Goal: Task Accomplishment & Management: Use online tool/utility

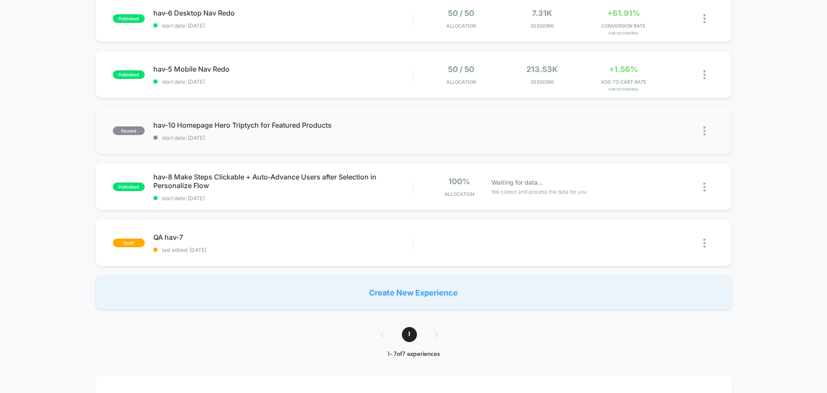
scroll to position [215, 0]
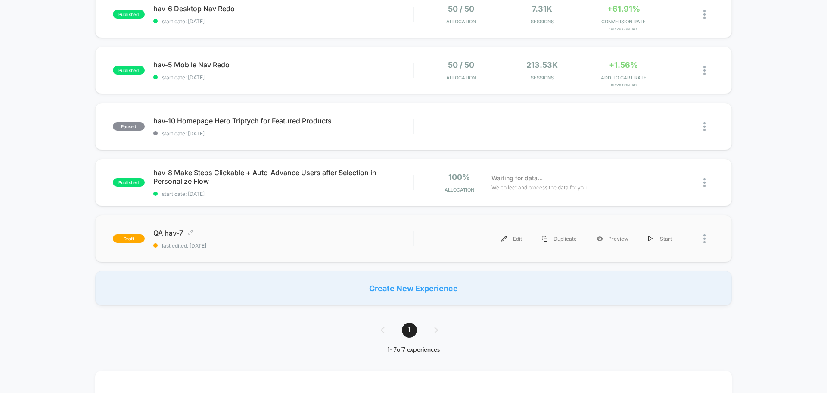
click at [170, 237] on div "QA hav-7 Click to edit experience details Click to edit experience details last…" at bounding box center [283, 238] width 260 height 20
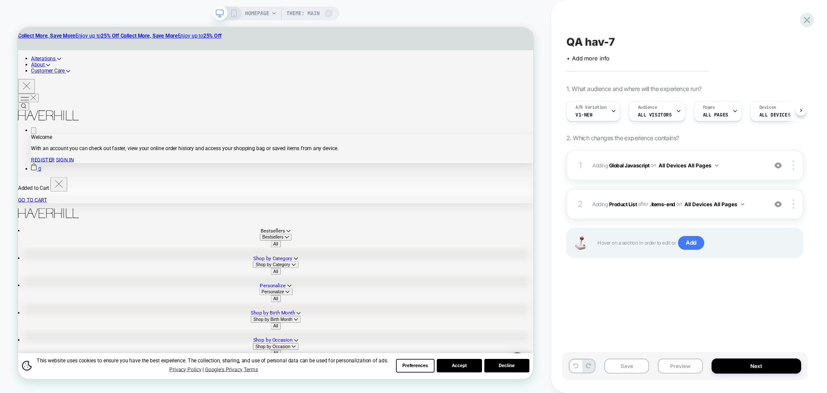
scroll to position [0, 0]
click at [674, 364] on button "Preview" at bounding box center [680, 365] width 45 height 15
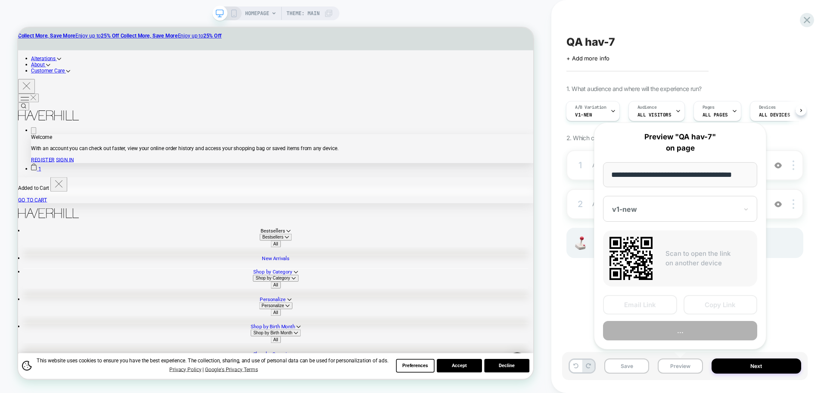
scroll to position [0, 5]
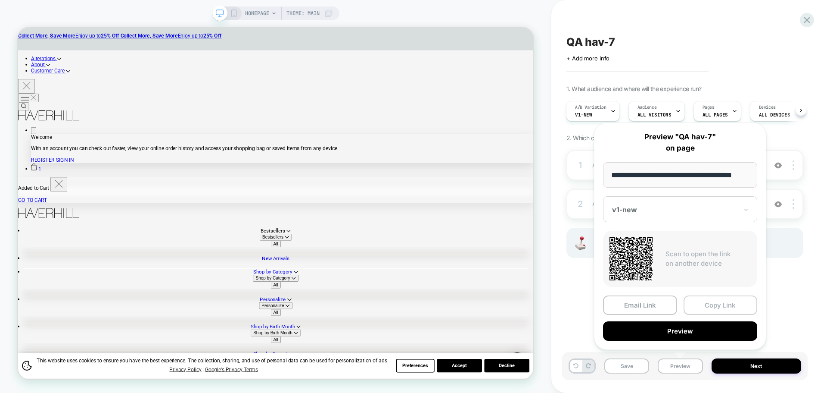
click at [724, 306] on button "Copy Link" at bounding box center [721, 304] width 74 height 19
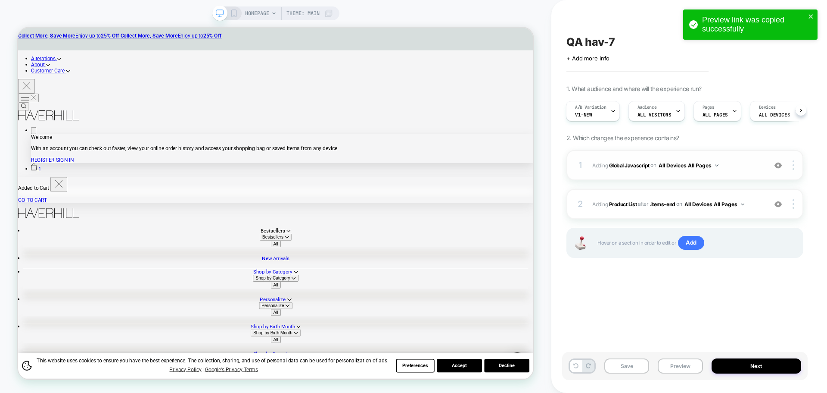
click at [638, 169] on span "Adding Global Javascript on All Devices All Pages" at bounding box center [678, 165] width 170 height 11
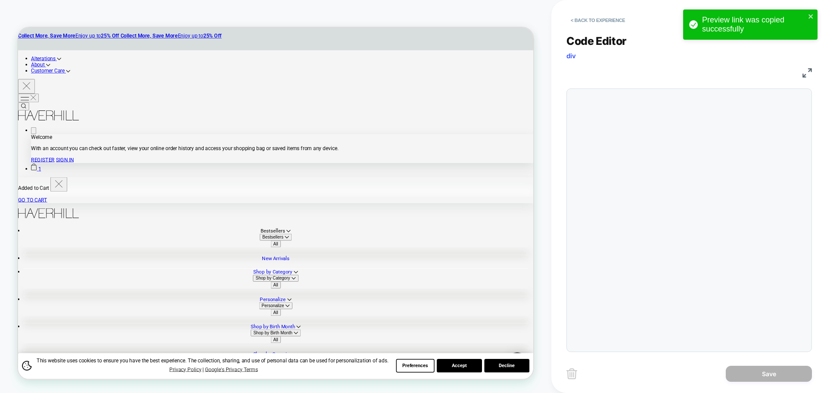
click at [657, 181] on div at bounding box center [690, 219] width 246 height 263
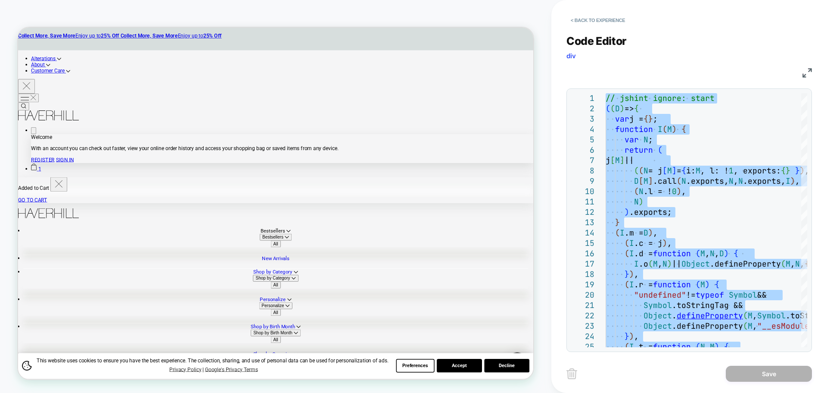
type textarea "**********"
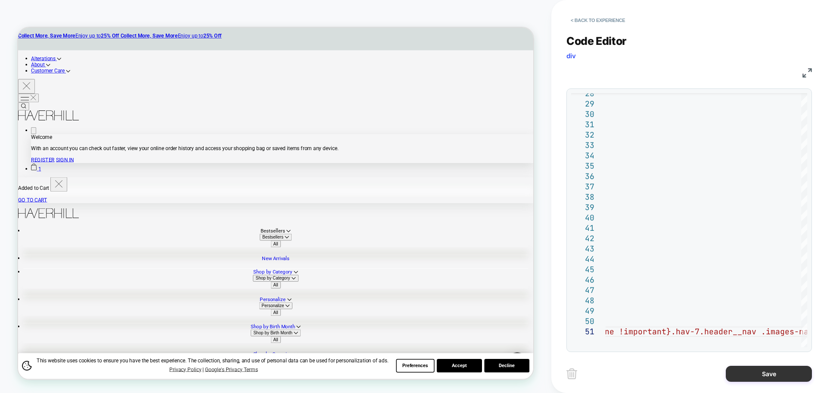
click at [743, 376] on button "Save" at bounding box center [769, 373] width 86 height 16
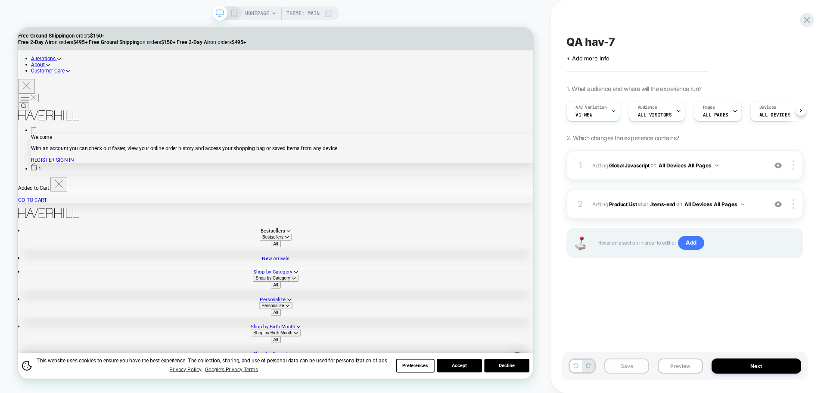
scroll to position [0, 0]
click at [615, 363] on button "Save" at bounding box center [627, 365] width 45 height 15
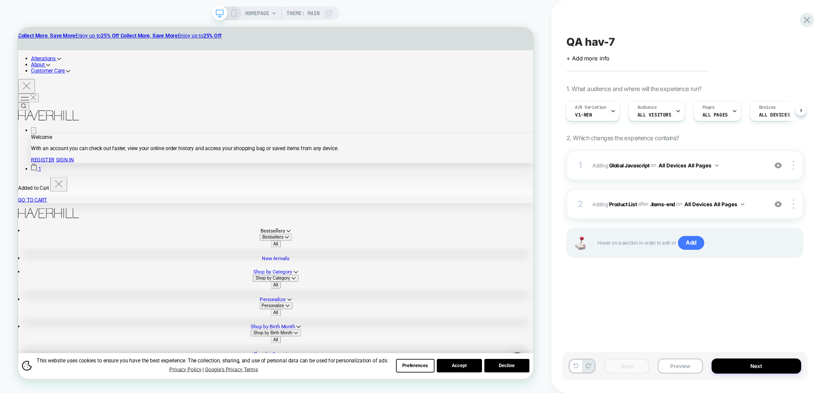
click at [668, 372] on button "Preview" at bounding box center [680, 365] width 45 height 15
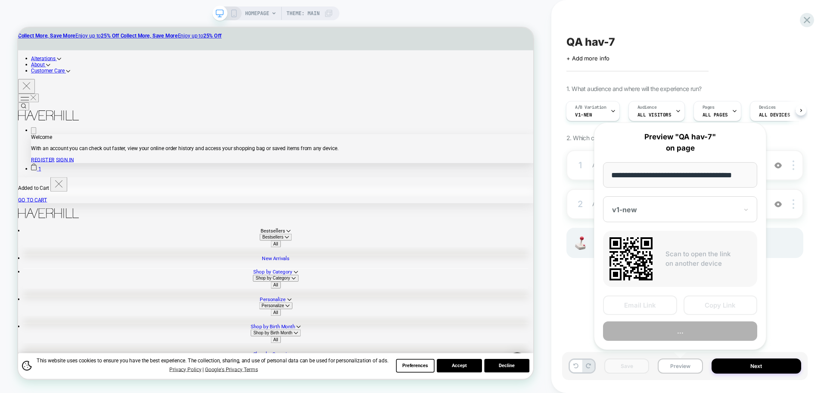
scroll to position [0, 0]
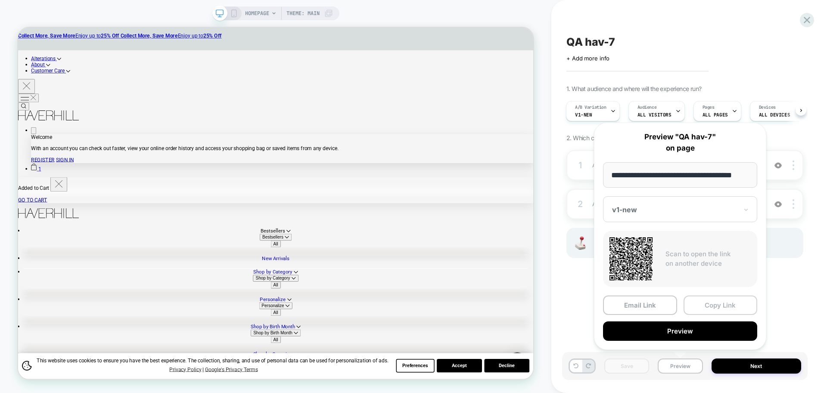
click at [716, 300] on button "Copy Link" at bounding box center [721, 304] width 74 height 19
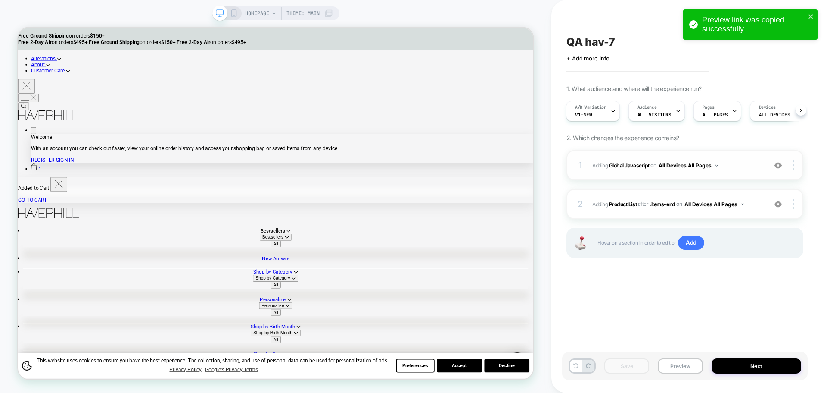
click at [632, 160] on span "Adding Global Javascript on All Devices All Pages" at bounding box center [678, 165] width 170 height 11
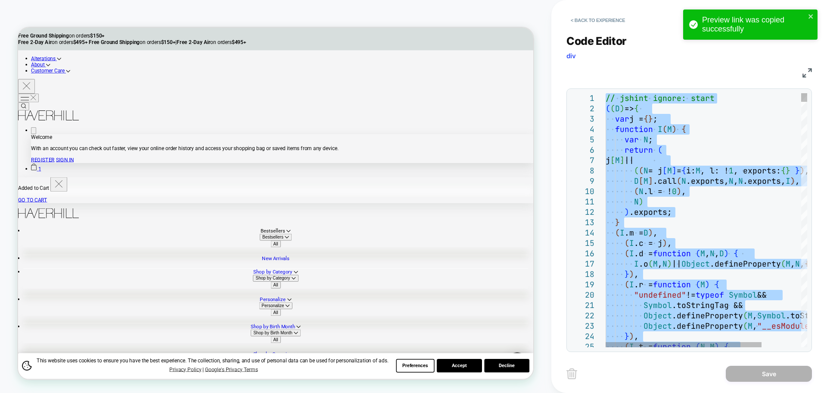
type textarea "**********"
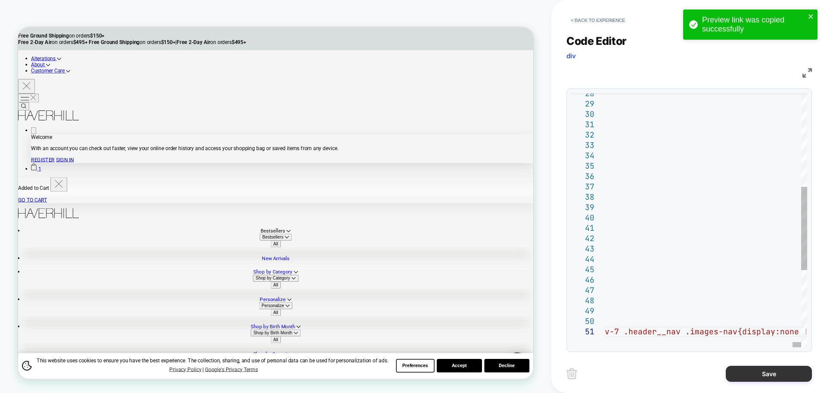
click at [759, 375] on button "Save" at bounding box center [769, 373] width 86 height 16
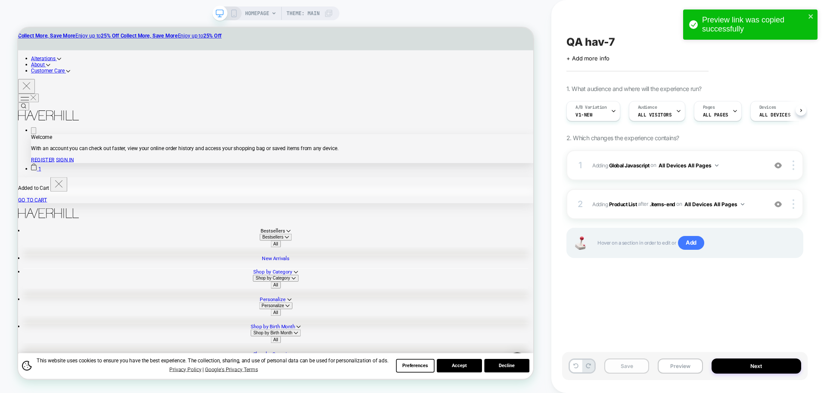
scroll to position [0, 0]
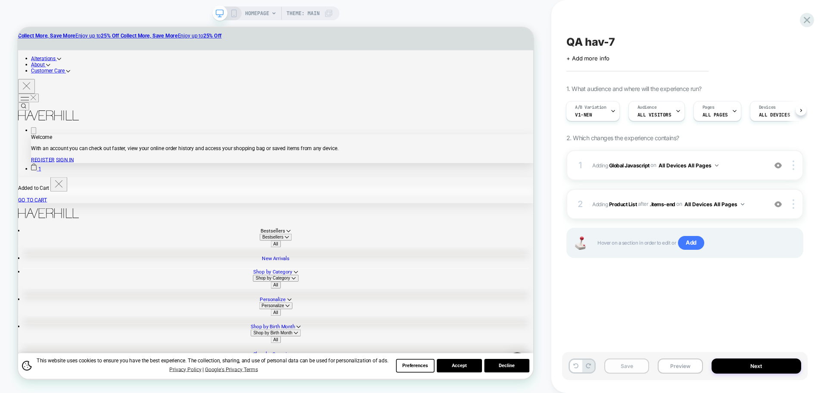
click at [639, 367] on button "Save" at bounding box center [627, 365] width 45 height 15
drag, startPoint x: 695, startPoint y: 367, endPoint x: 703, endPoint y: 327, distance: 40.9
click at [695, 367] on button "Preview" at bounding box center [680, 365] width 45 height 15
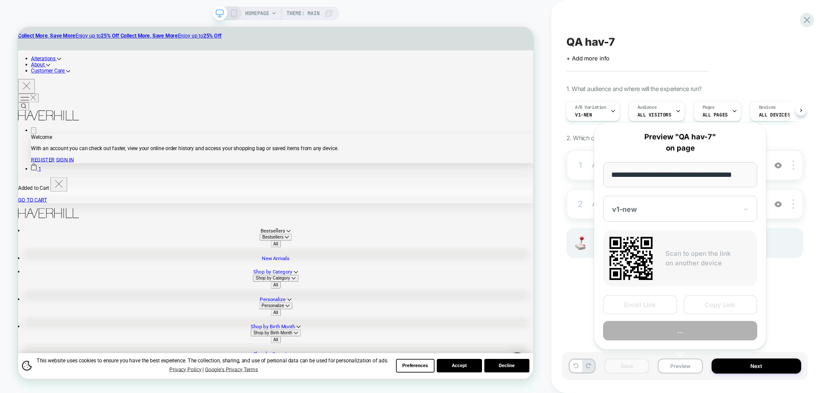
scroll to position [0, 5]
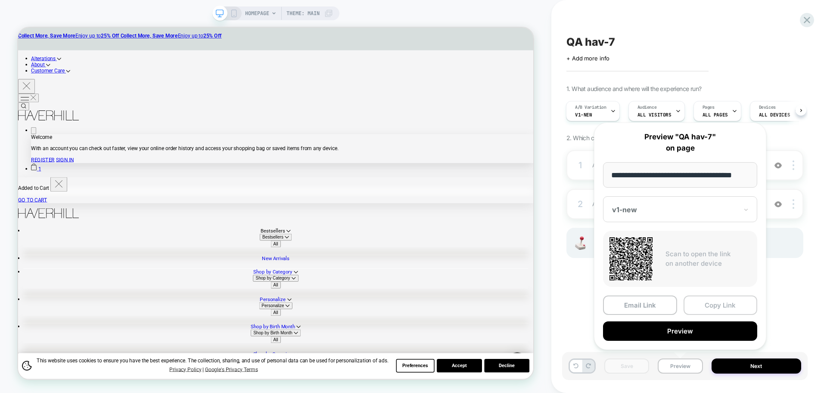
click at [729, 296] on button "Copy Link" at bounding box center [721, 304] width 74 height 19
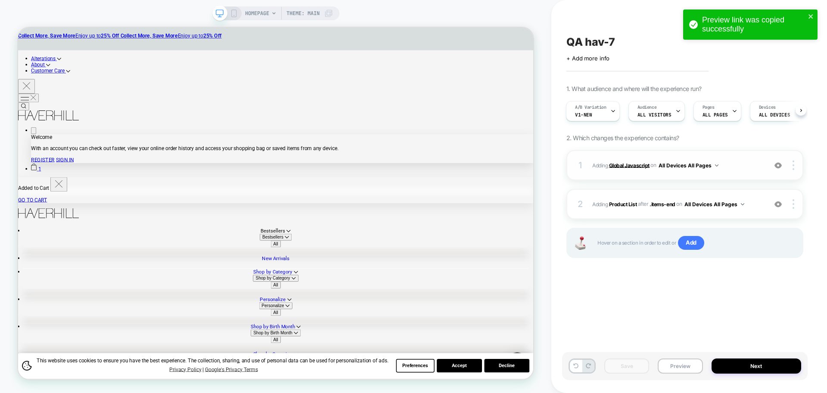
click at [631, 165] on b "Global Javascript" at bounding box center [629, 165] width 41 height 6
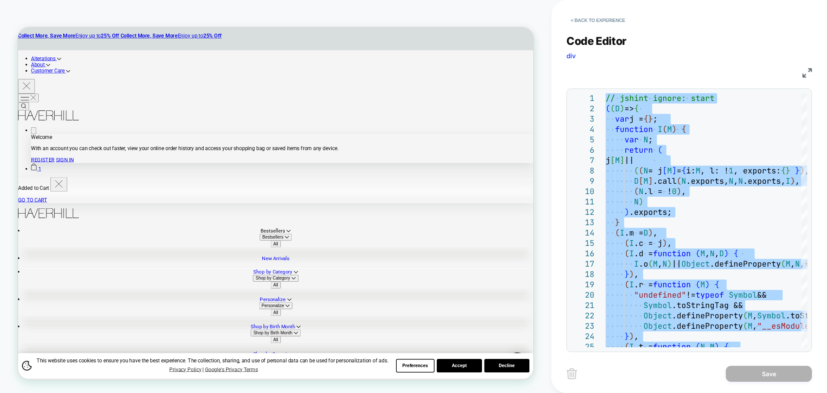
type textarea "**********"
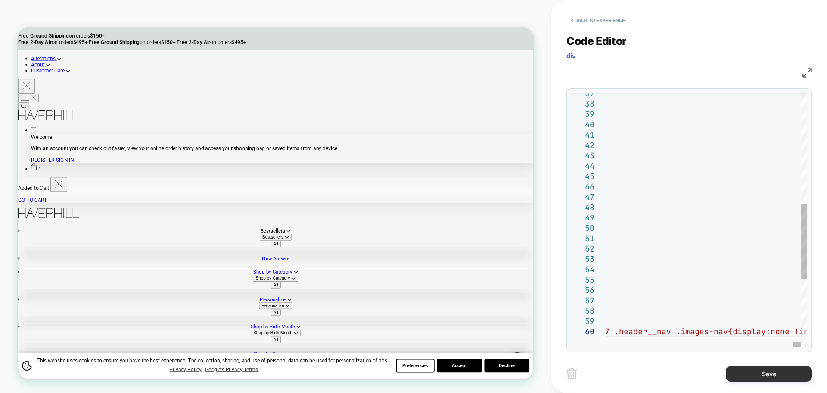
click at [764, 376] on button "Save" at bounding box center [769, 373] width 86 height 16
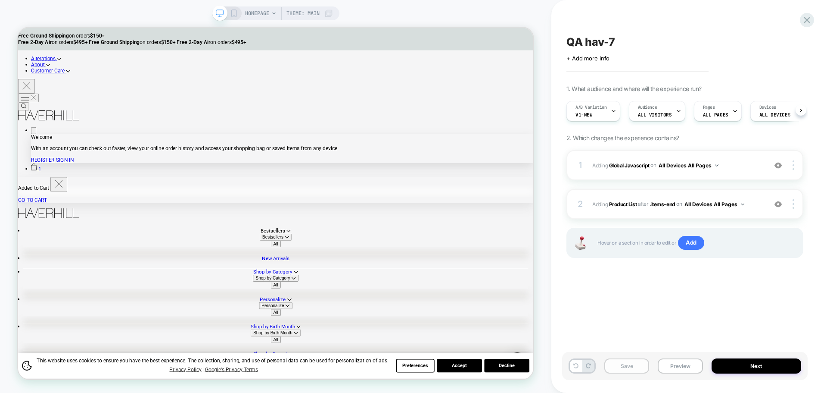
scroll to position [0, 0]
click at [631, 367] on button "Save" at bounding box center [627, 365] width 45 height 15
click at [695, 365] on button "Preview" at bounding box center [680, 365] width 45 height 15
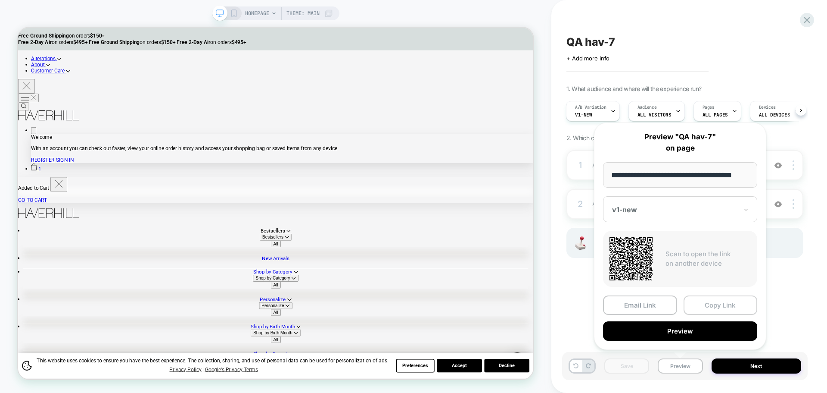
scroll to position [0, 0]
click at [718, 300] on button "Copy Link" at bounding box center [721, 304] width 74 height 19
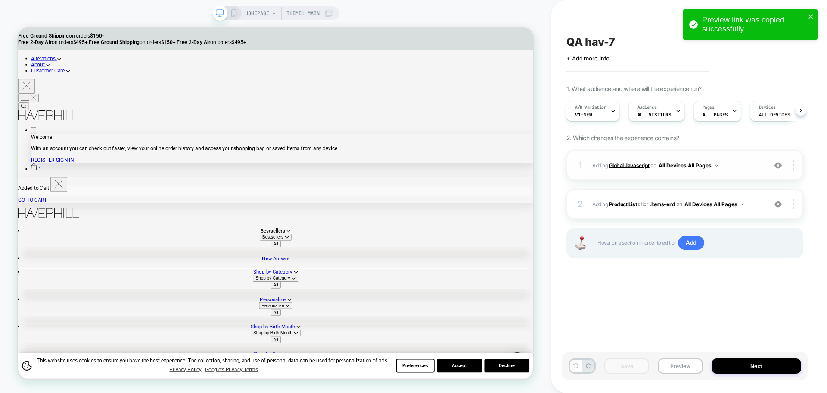
click at [639, 166] on b "Global Javascript" at bounding box center [629, 165] width 41 height 6
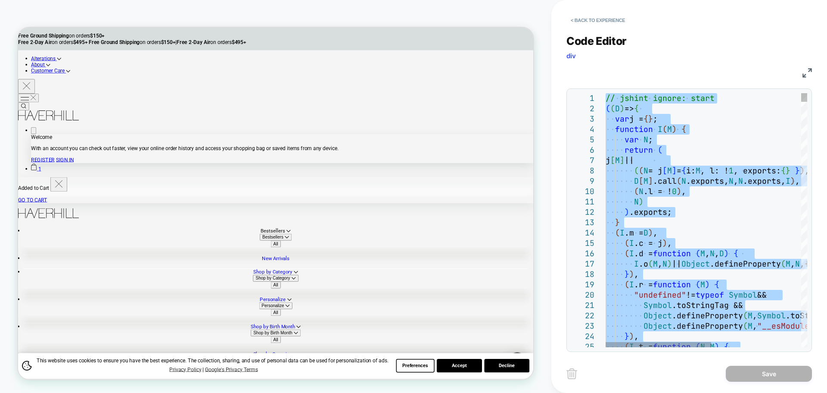
type textarea "**********"
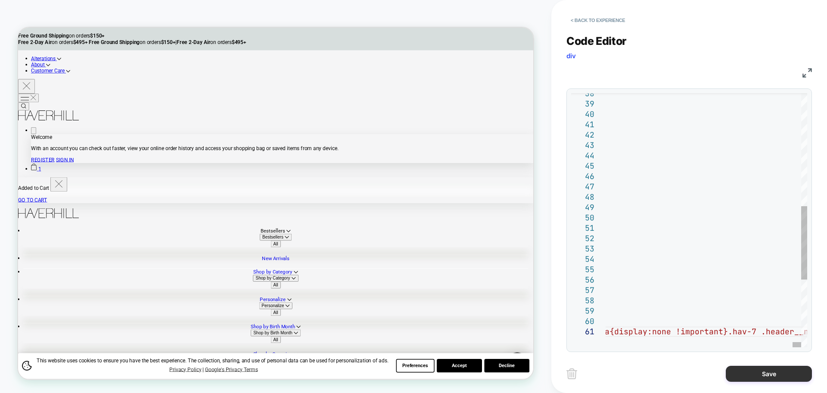
click at [758, 377] on button "Save" at bounding box center [769, 373] width 86 height 16
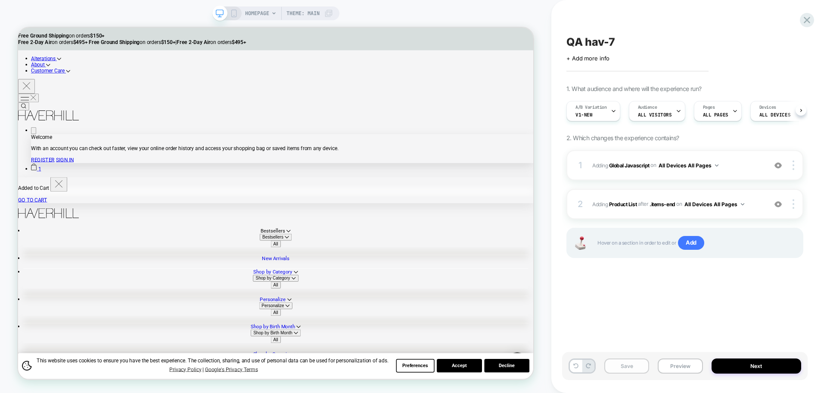
click at [632, 370] on button "Save" at bounding box center [627, 365] width 45 height 15
click at [752, 365] on button "Next" at bounding box center [757, 365] width 90 height 15
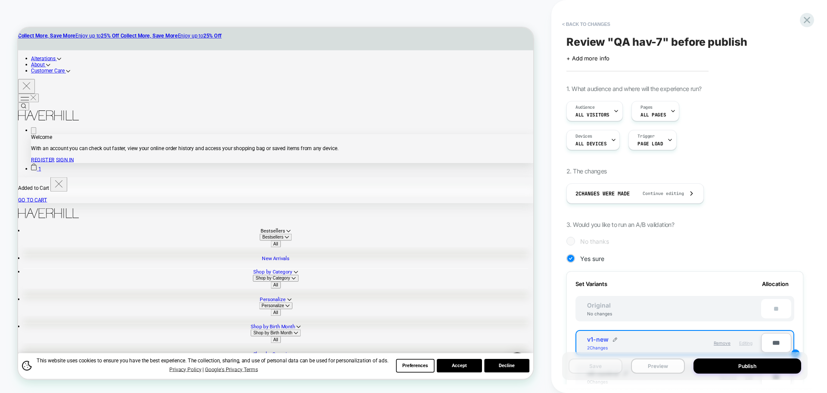
click at [680, 368] on button "Preview" at bounding box center [658, 365] width 54 height 15
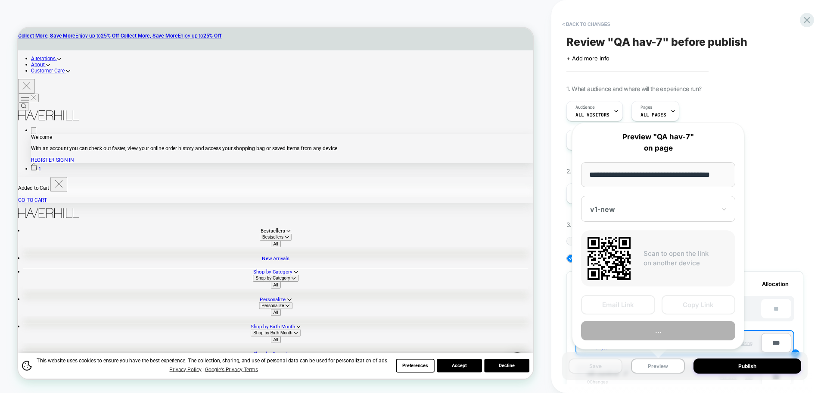
scroll to position [0, 5]
click at [710, 302] on button "Copy Link" at bounding box center [699, 304] width 74 height 19
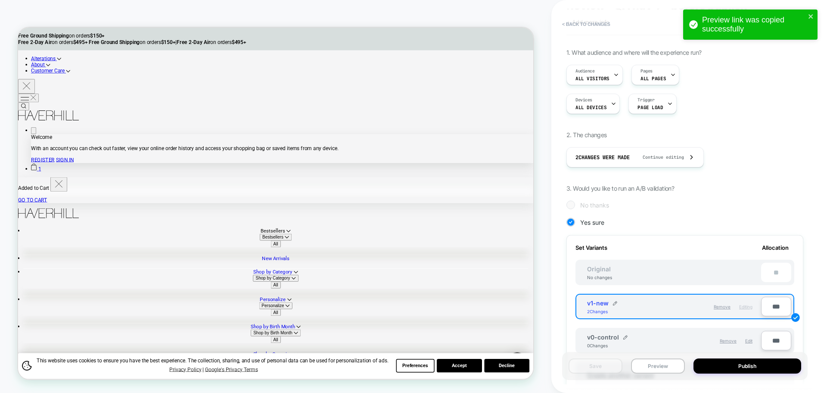
scroll to position [0, 0]
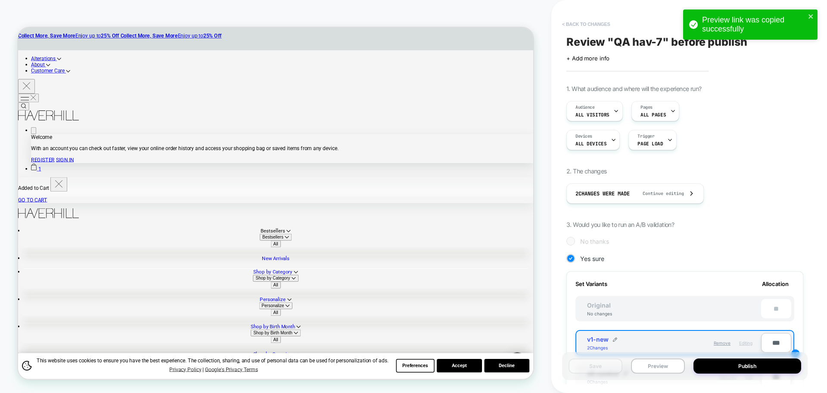
click at [584, 30] on button "< Back to changes" at bounding box center [586, 24] width 57 height 14
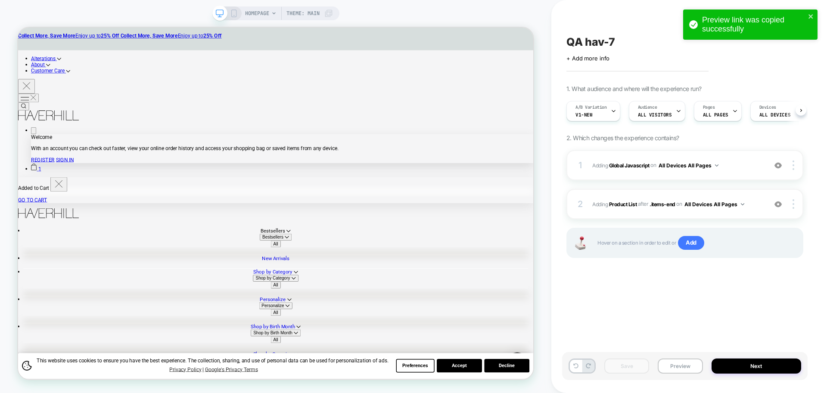
scroll to position [0, 0]
click at [630, 163] on b "Global Javascript" at bounding box center [629, 165] width 41 height 6
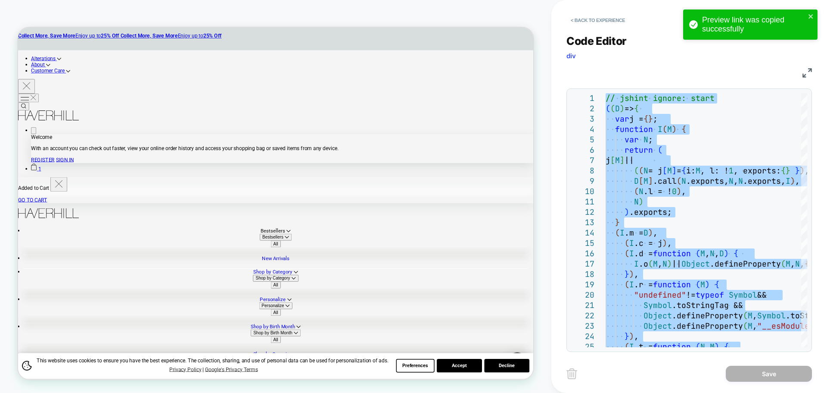
type textarea "**********"
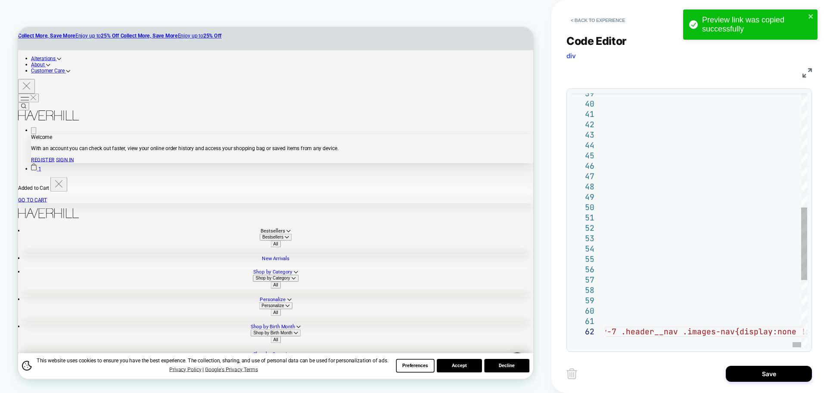
drag, startPoint x: 759, startPoint y: 378, endPoint x: 661, endPoint y: 377, distance: 98.3
click at [759, 377] on button "Save" at bounding box center [769, 373] width 86 height 16
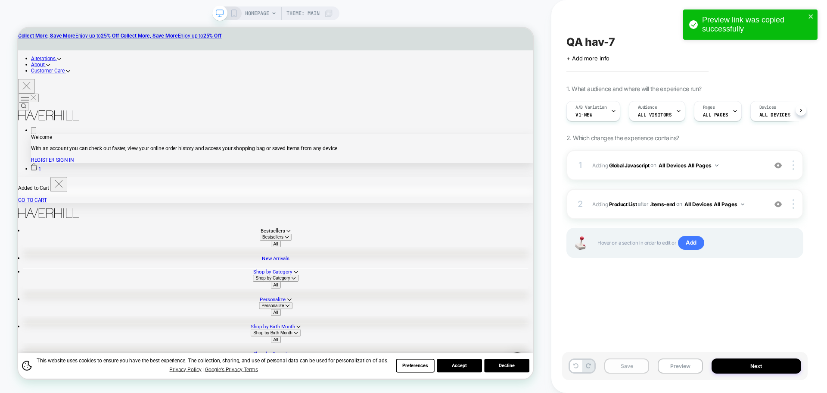
click at [613, 360] on button "Save" at bounding box center [627, 365] width 45 height 15
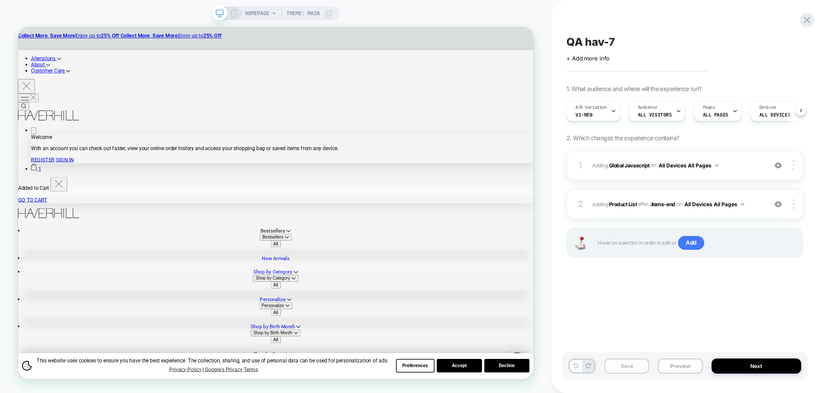
click at [613, 360] on button "Save" at bounding box center [627, 365] width 45 height 15
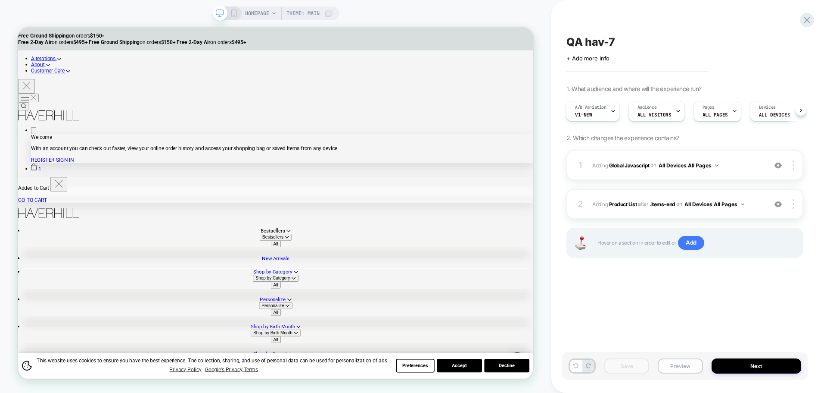
click at [684, 369] on button "Preview" at bounding box center [680, 365] width 45 height 15
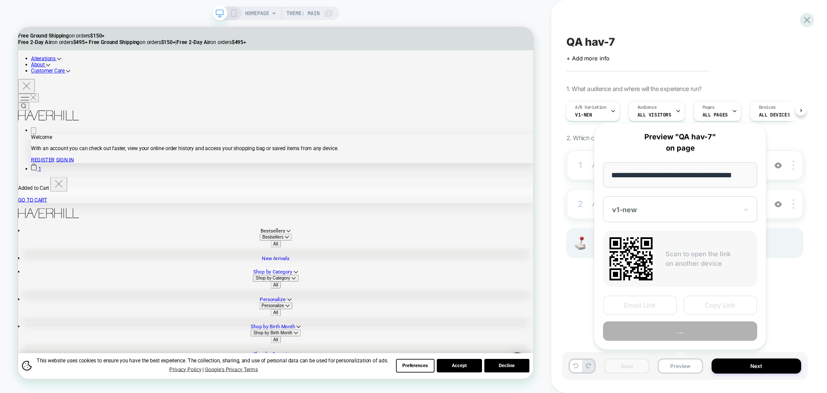
scroll to position [0, 0]
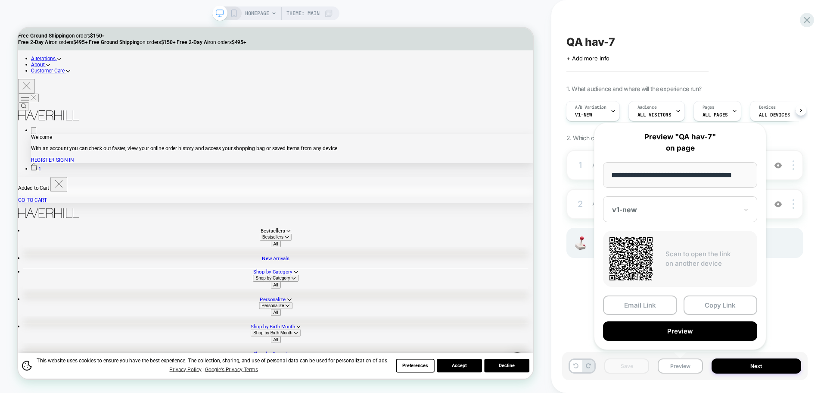
drag, startPoint x: 700, startPoint y: 303, endPoint x: 787, endPoint y: 6, distance: 309.4
click at [702, 303] on button "Copy Link" at bounding box center [721, 304] width 74 height 19
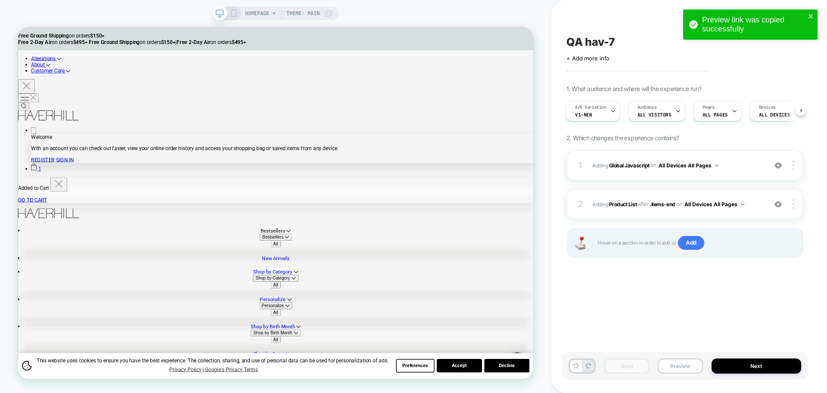
click at [696, 368] on button "Preview" at bounding box center [680, 365] width 45 height 15
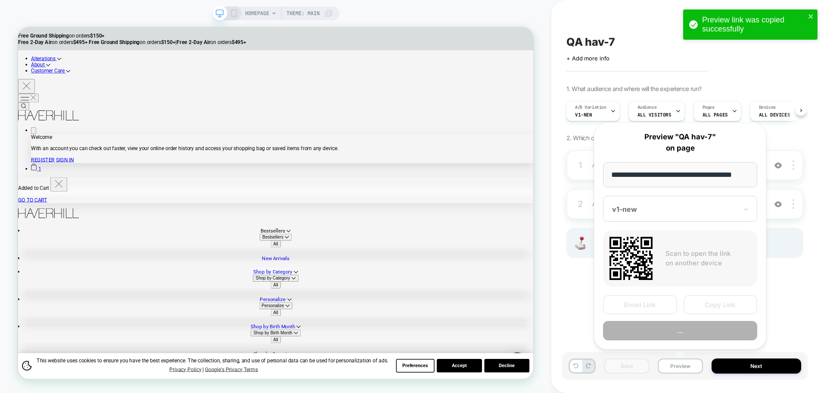
scroll to position [0, 5]
click at [712, 300] on button "Copy Link" at bounding box center [721, 304] width 74 height 19
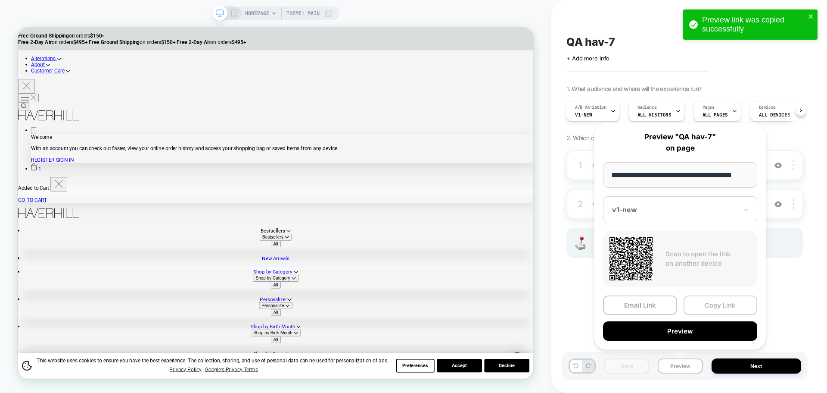
scroll to position [0, 0]
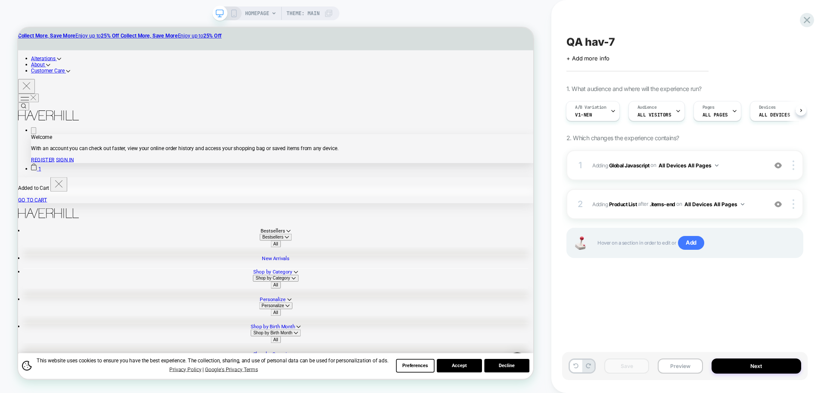
drag, startPoint x: 635, startPoint y: 162, endPoint x: 547, endPoint y: 289, distance: 154.9
click at [635, 162] on b "Global Javascript" at bounding box center [629, 165] width 41 height 6
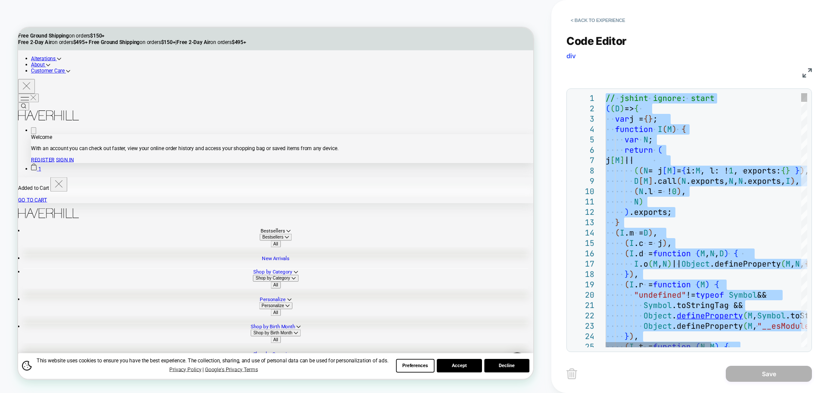
type textarea "**********"
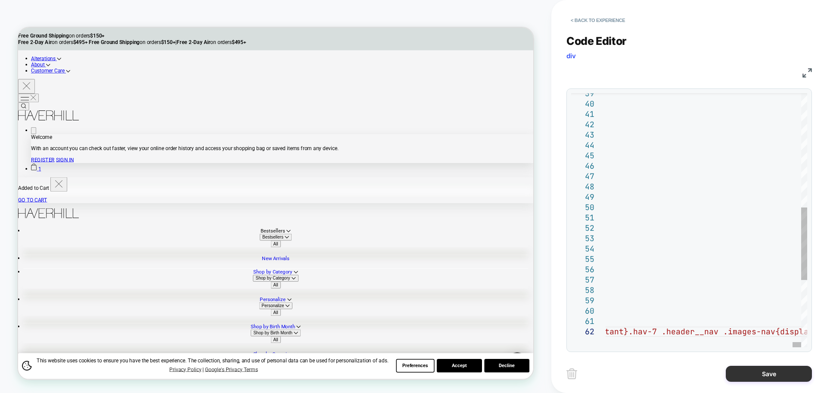
click at [783, 373] on button "Save" at bounding box center [769, 373] width 86 height 16
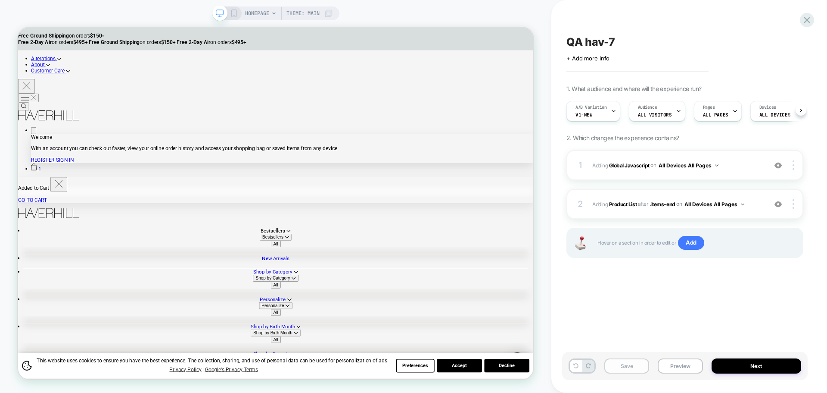
scroll to position [0, 0]
click at [637, 368] on button "Save" at bounding box center [627, 365] width 45 height 15
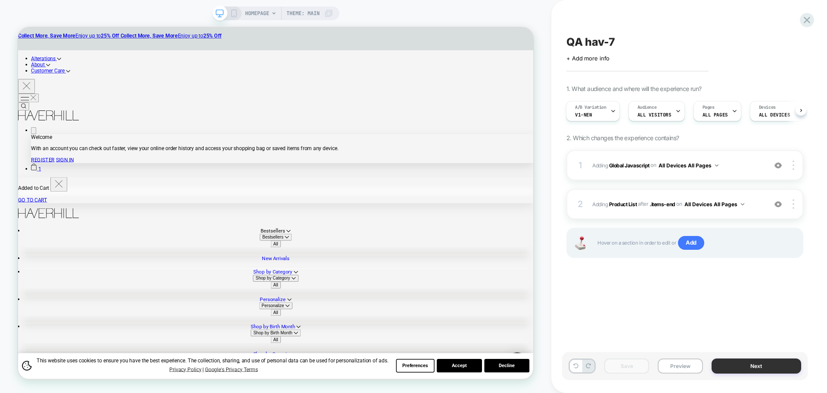
click at [766, 367] on button "Next" at bounding box center [757, 365] width 90 height 15
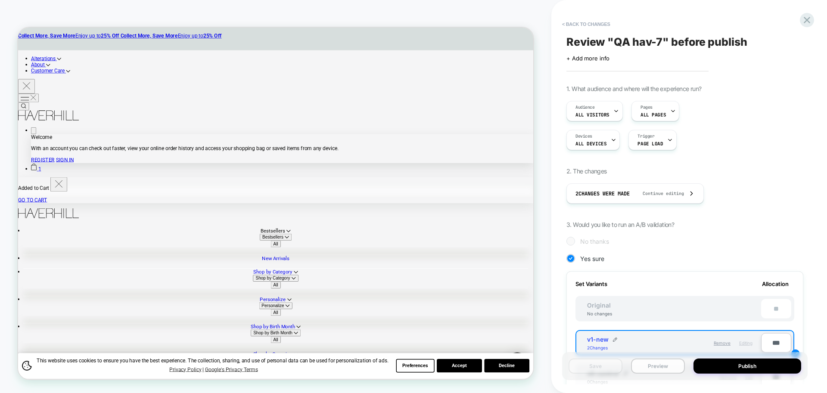
click at [643, 364] on button "Preview" at bounding box center [658, 365] width 54 height 15
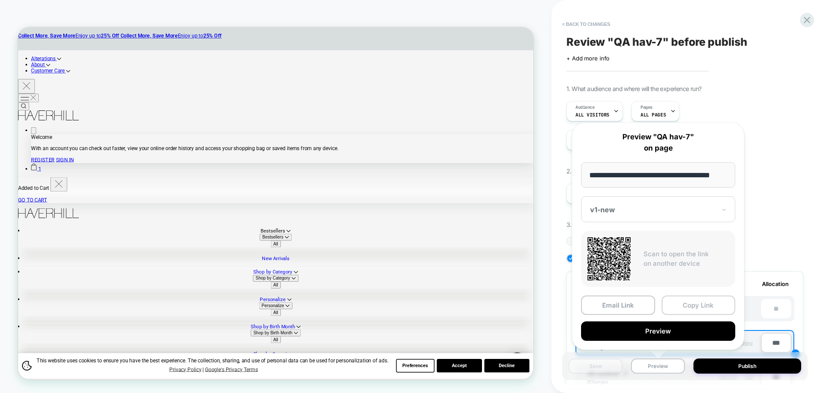
scroll to position [0, 0]
click at [684, 299] on button "Copy Link" at bounding box center [699, 304] width 74 height 19
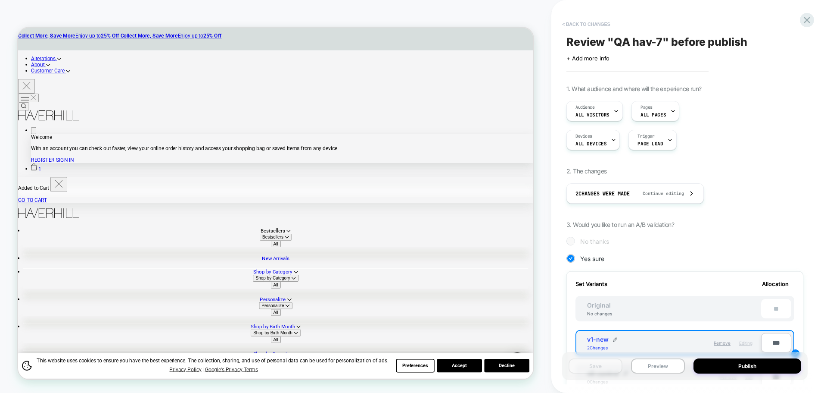
click at [574, 21] on button "< Back to changes" at bounding box center [586, 24] width 57 height 14
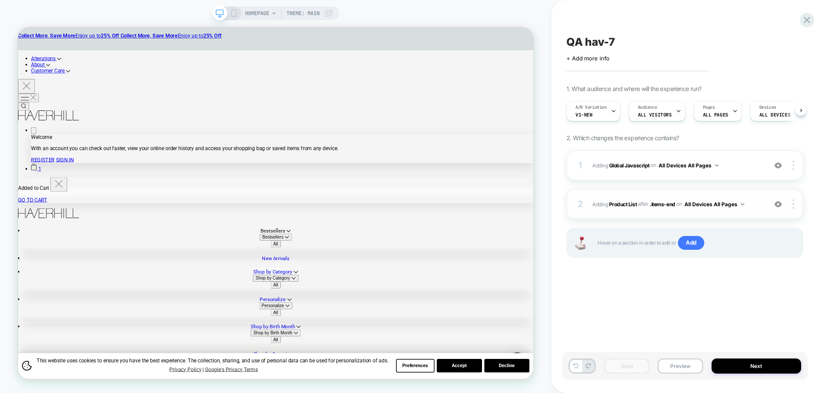
scroll to position [0, 0]
click at [631, 166] on b "Global Javascript" at bounding box center [629, 165] width 41 height 6
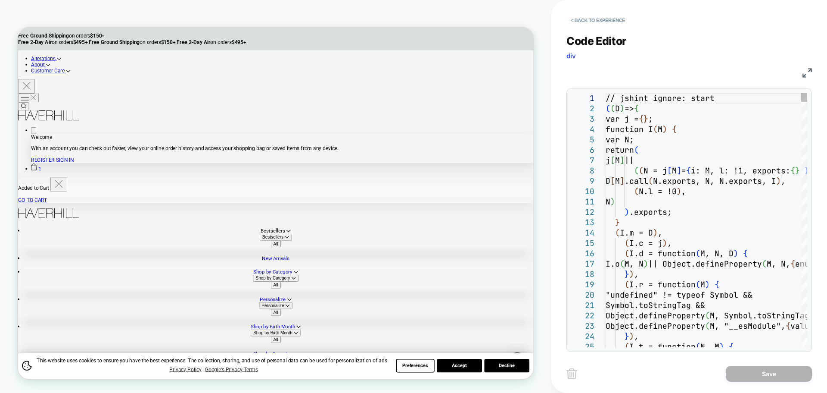
scroll to position [0, 0]
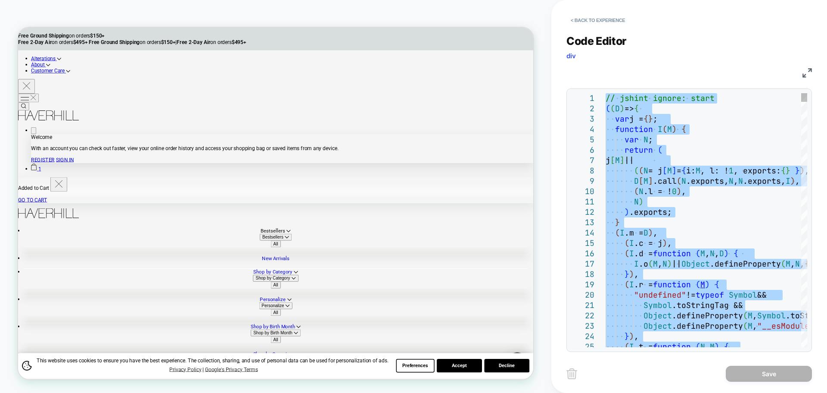
type textarea "**********"
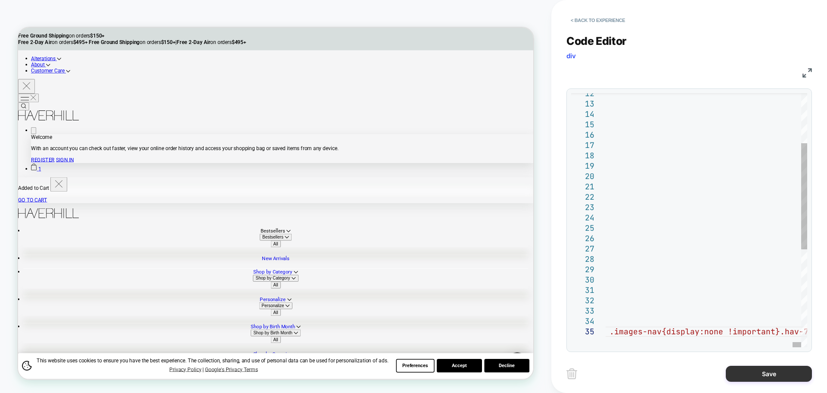
click at [740, 374] on button "Save" at bounding box center [769, 373] width 86 height 16
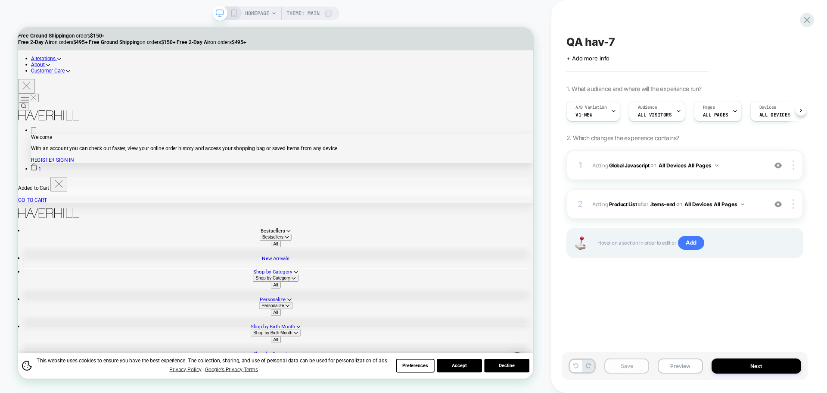
scroll to position [0, 0]
click at [640, 367] on button "Save" at bounding box center [627, 365] width 45 height 15
click at [674, 368] on button "Preview" at bounding box center [680, 365] width 45 height 15
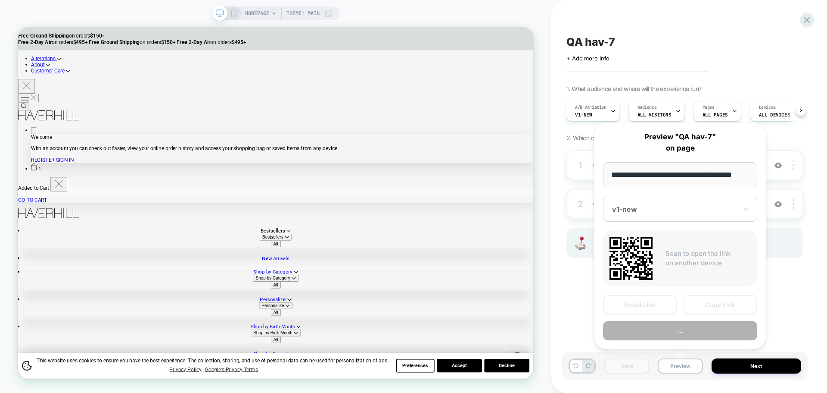
scroll to position [0, 5]
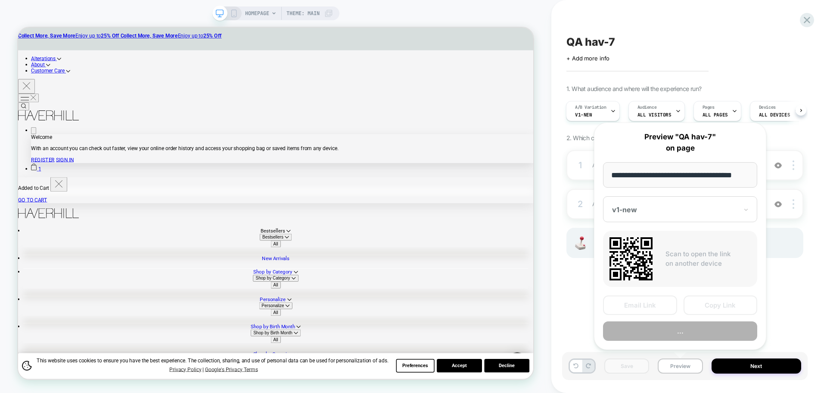
click at [715, 309] on button "Copy Link" at bounding box center [721, 304] width 74 height 19
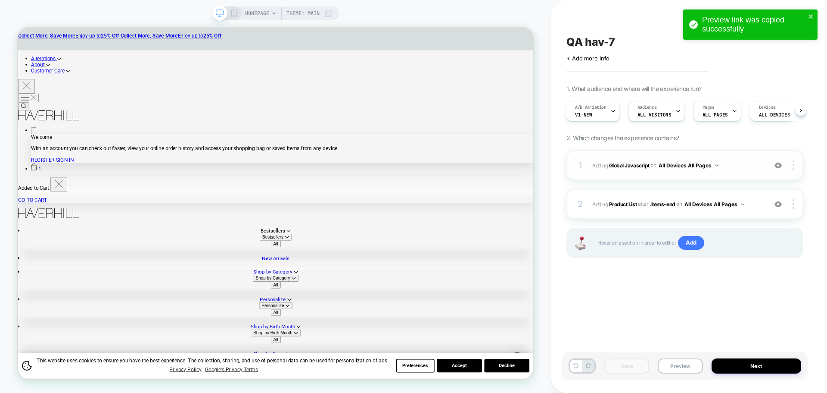
click at [631, 170] on span "Adding Global Javascript on All Devices All Pages" at bounding box center [678, 165] width 170 height 11
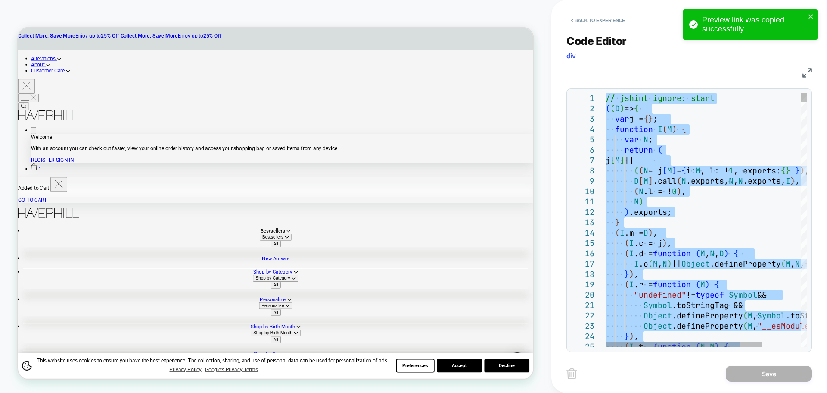
type textarea "**********"
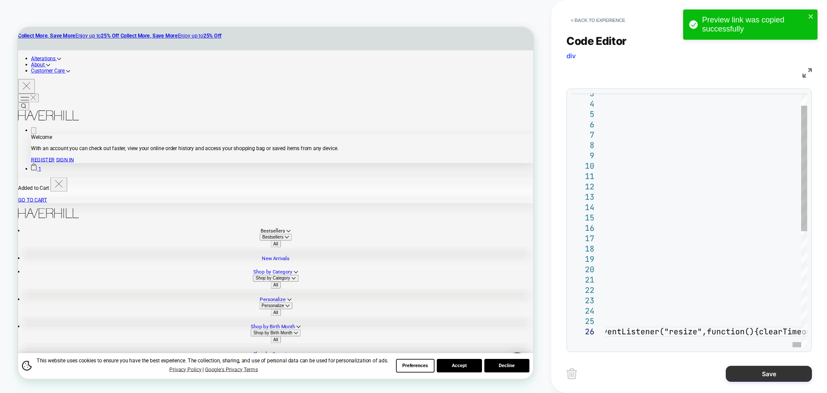
click at [748, 374] on button "Save" at bounding box center [769, 373] width 86 height 16
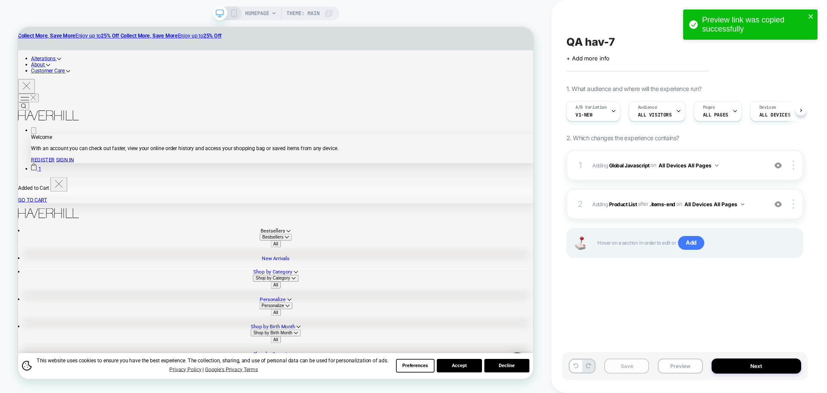
scroll to position [0, 0]
click at [638, 364] on button "Save" at bounding box center [627, 365] width 45 height 15
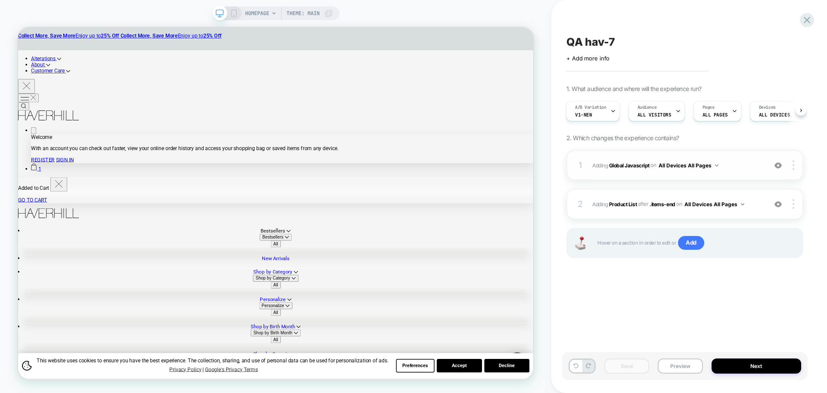
click at [617, 171] on div "1 Adding Global Javascript on All Devices All Pages Add Before Add After Target…" at bounding box center [685, 165] width 237 height 30
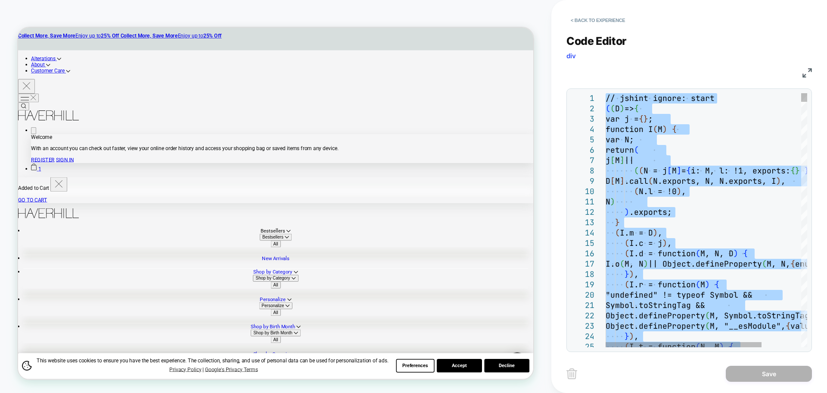
scroll to position [0, 0]
type textarea "**********"
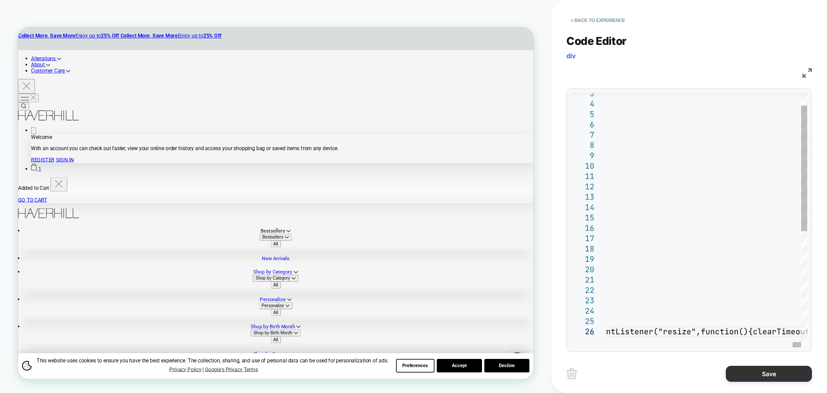
click at [752, 371] on button "Save" at bounding box center [769, 373] width 86 height 16
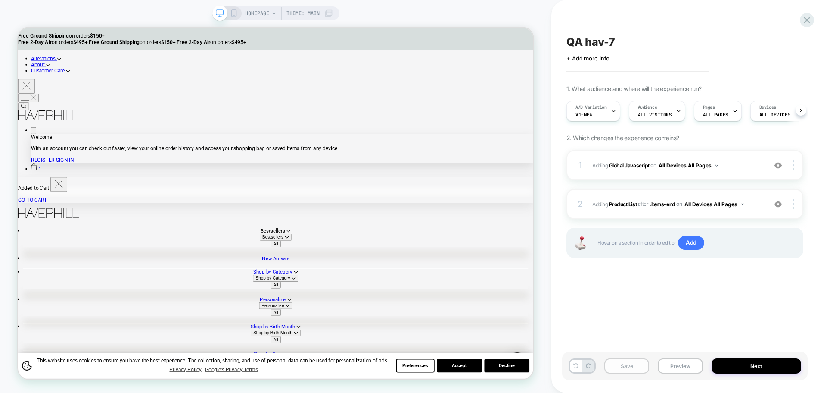
click at [630, 368] on button "Save" at bounding box center [627, 365] width 45 height 15
click at [661, 364] on button "Preview" at bounding box center [680, 365] width 45 height 15
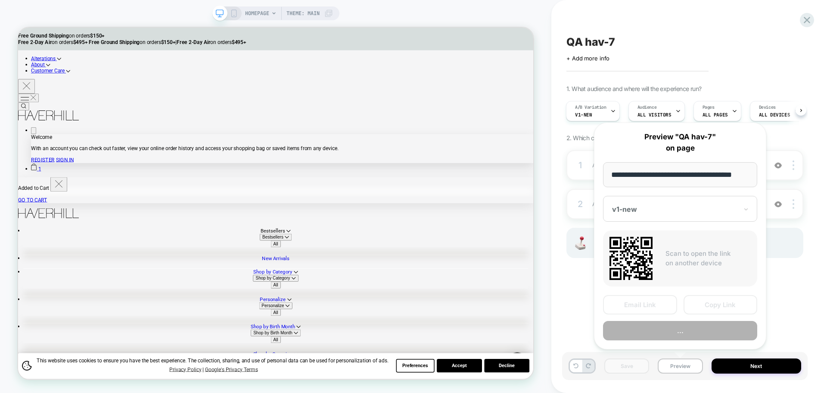
scroll to position [0, 5]
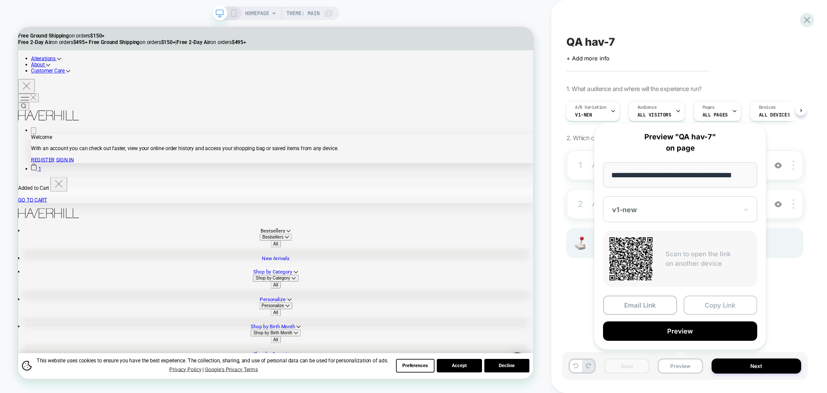
click at [715, 308] on button "Copy Link" at bounding box center [721, 304] width 74 height 19
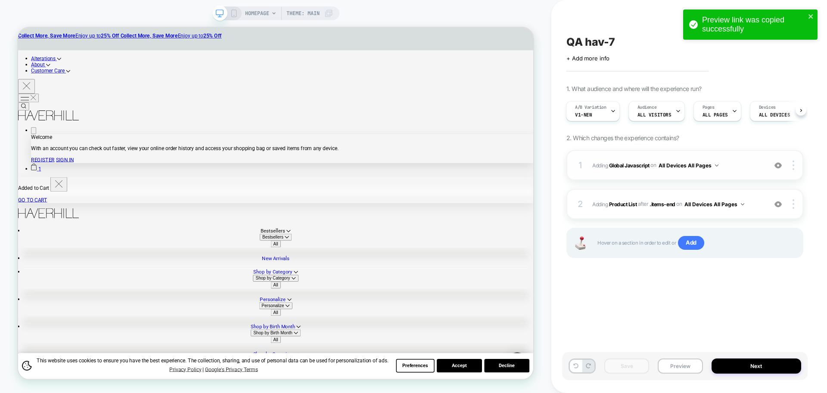
click at [621, 169] on span "Adding Global Javascript on All Devices All Pages" at bounding box center [678, 165] width 170 height 11
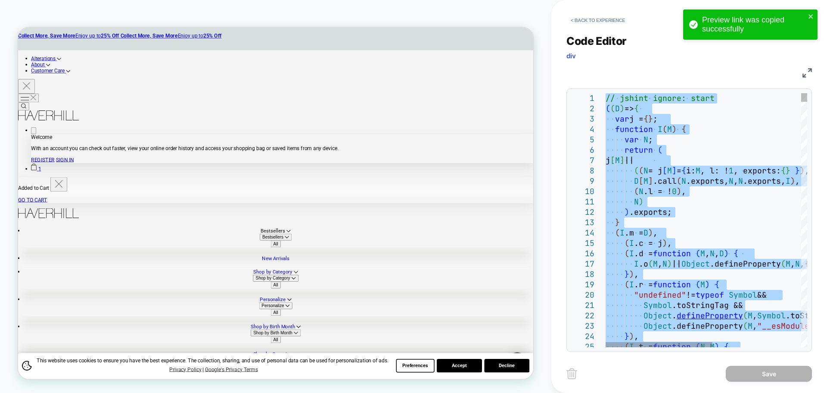
type textarea "**********"
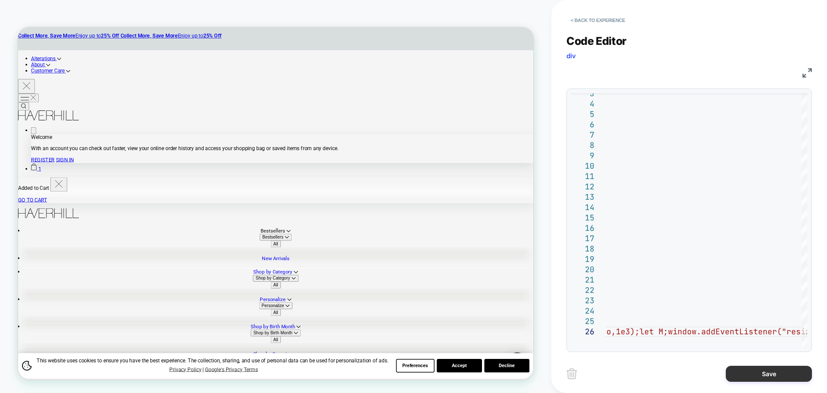
click at [766, 375] on button "Save" at bounding box center [769, 373] width 86 height 16
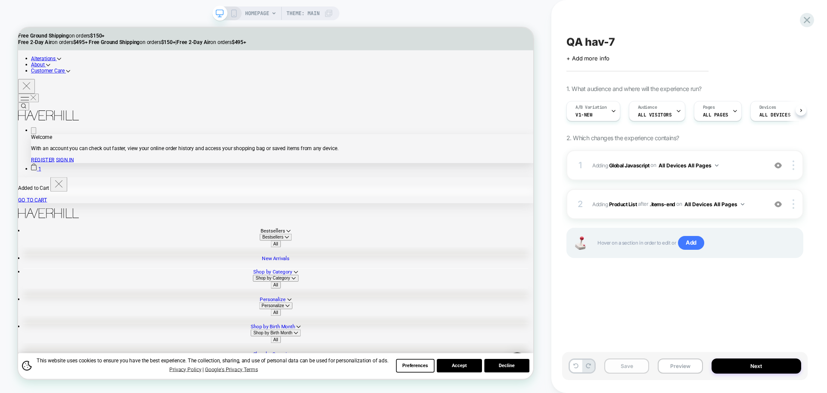
scroll to position [0, 0]
click at [641, 371] on button "Save" at bounding box center [627, 365] width 45 height 15
click at [699, 367] on button "Preview" at bounding box center [680, 365] width 45 height 15
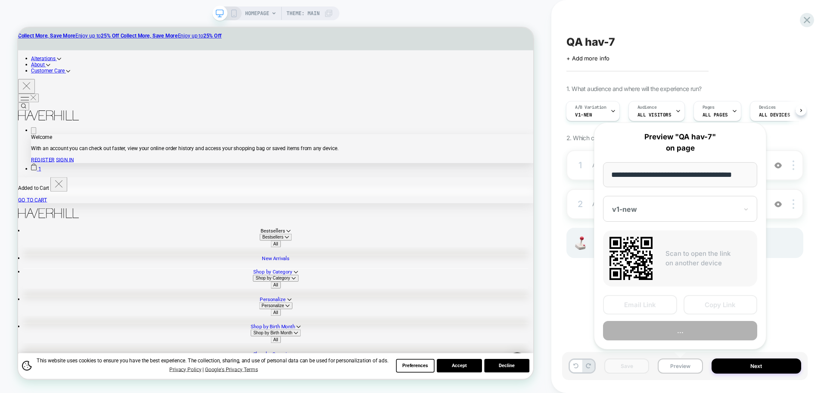
scroll to position [0, 5]
click at [717, 308] on button "Copy Link" at bounding box center [721, 304] width 74 height 19
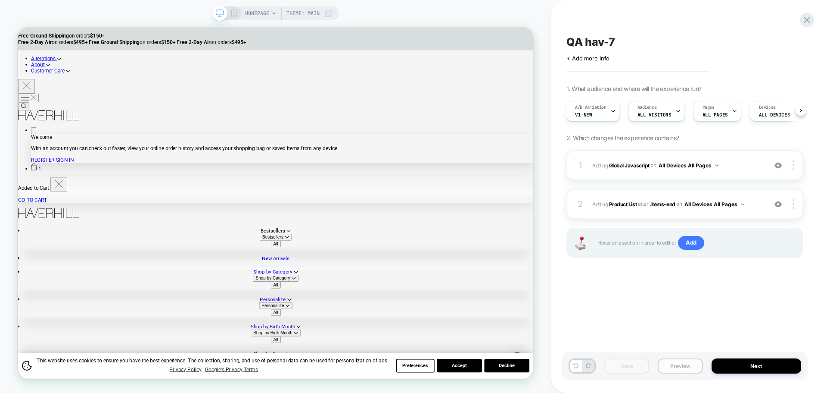
click at [676, 373] on button "Preview" at bounding box center [680, 365] width 45 height 15
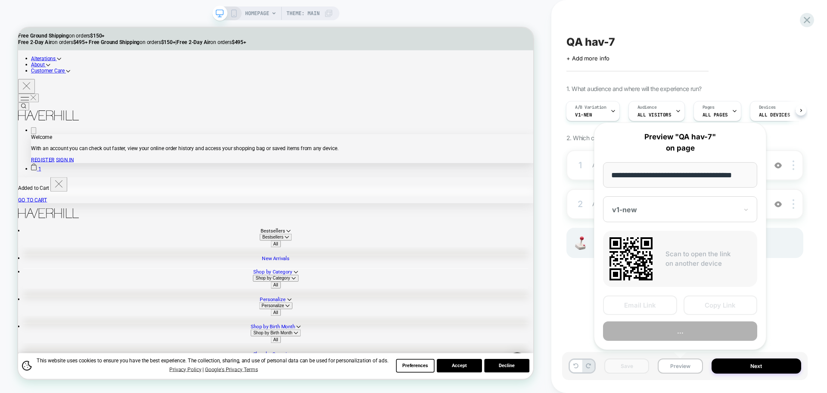
click at [702, 309] on button "Copy Link" at bounding box center [721, 304] width 74 height 19
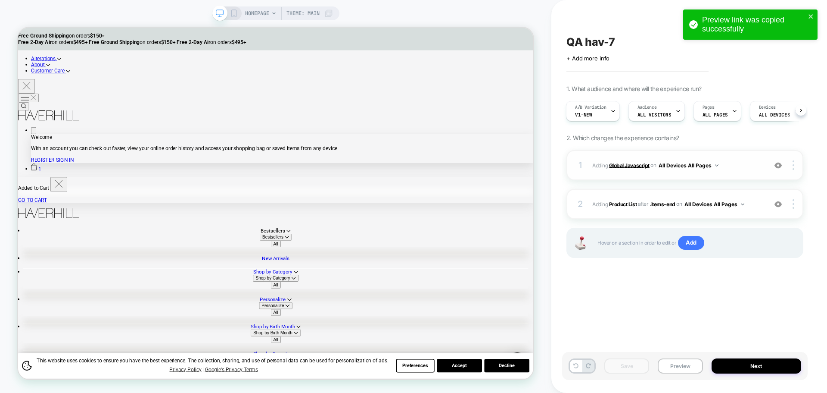
click at [625, 167] on b "Global Javascript" at bounding box center [629, 165] width 41 height 6
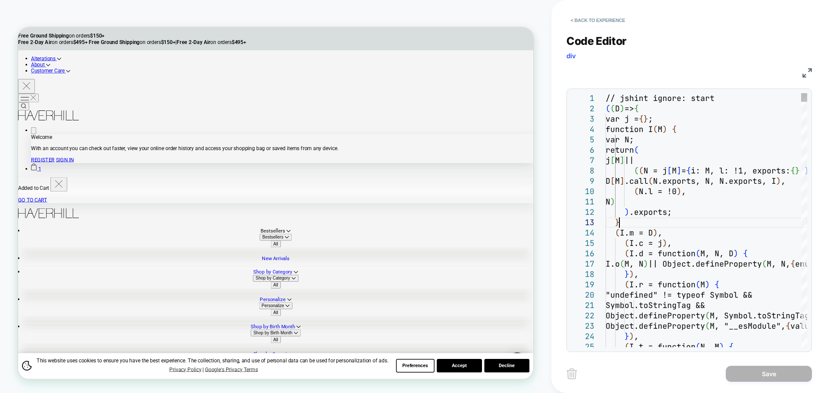
scroll to position [0, 0]
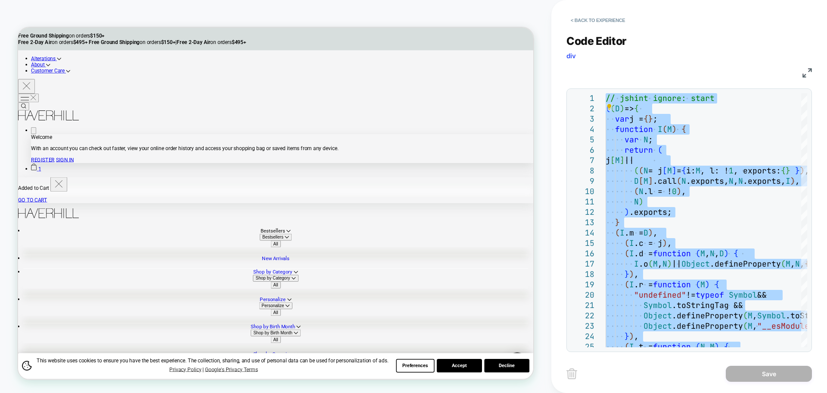
type textarea "**********"
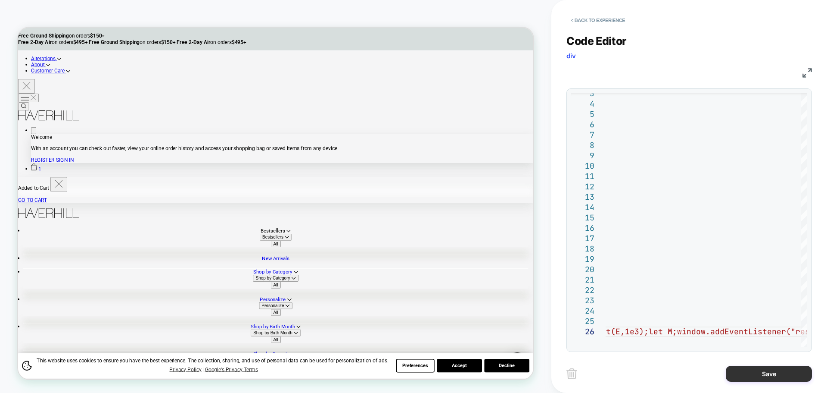
click at [771, 376] on button "Save" at bounding box center [769, 373] width 86 height 16
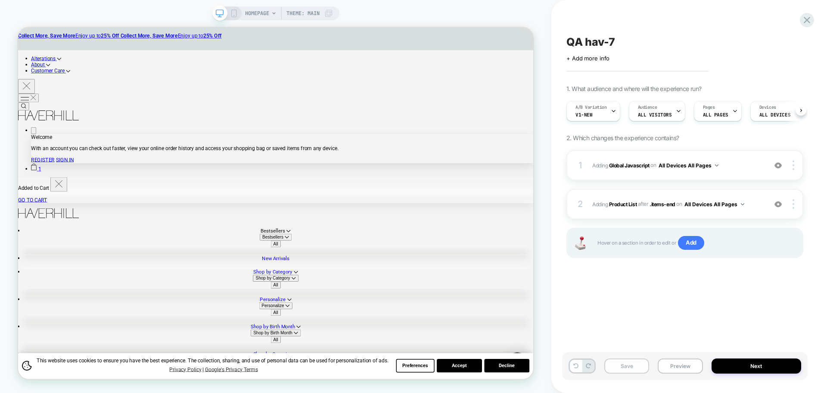
click at [627, 366] on button "Save" at bounding box center [627, 365] width 45 height 15
click at [665, 370] on button "Preview" at bounding box center [680, 365] width 45 height 15
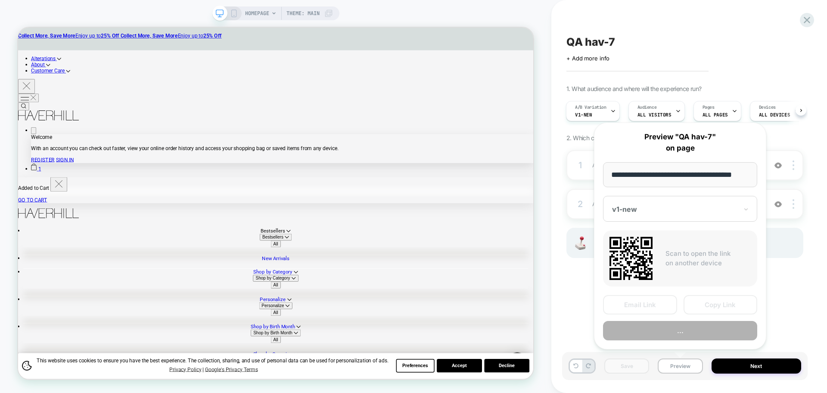
scroll to position [0, 5]
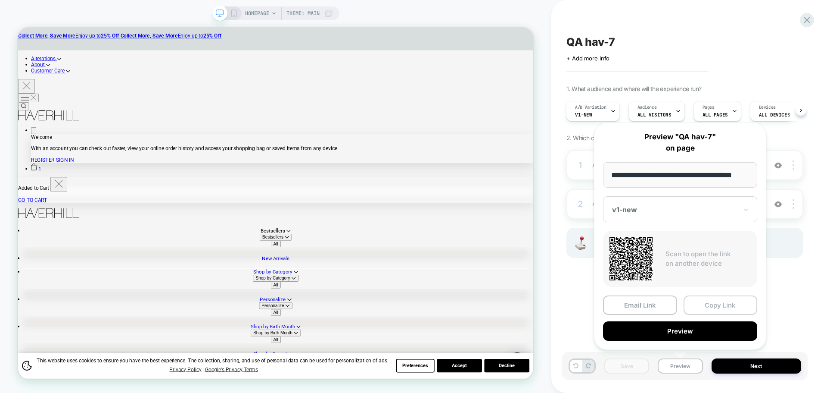
click at [718, 307] on button "Copy Link" at bounding box center [721, 304] width 74 height 19
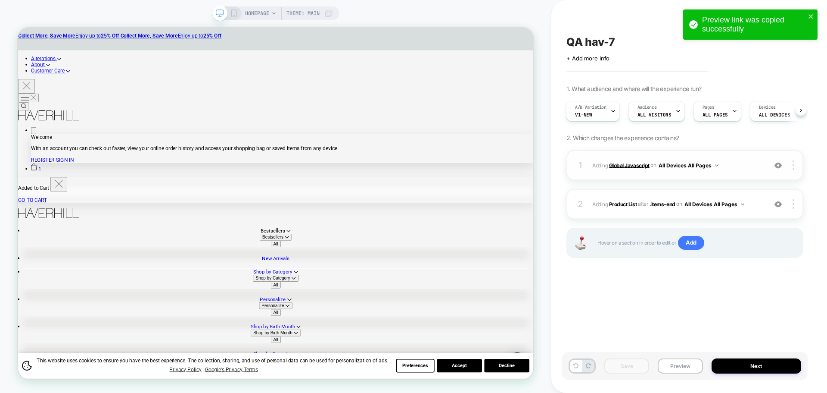
click at [636, 162] on b "Global Javascript" at bounding box center [629, 165] width 41 height 6
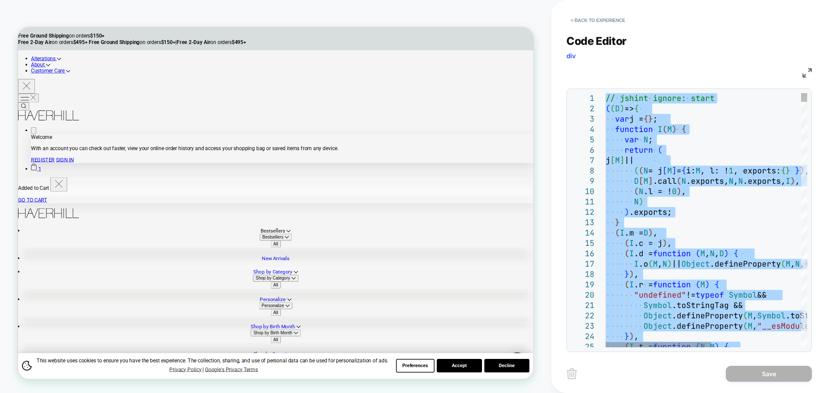
type textarea "**********"
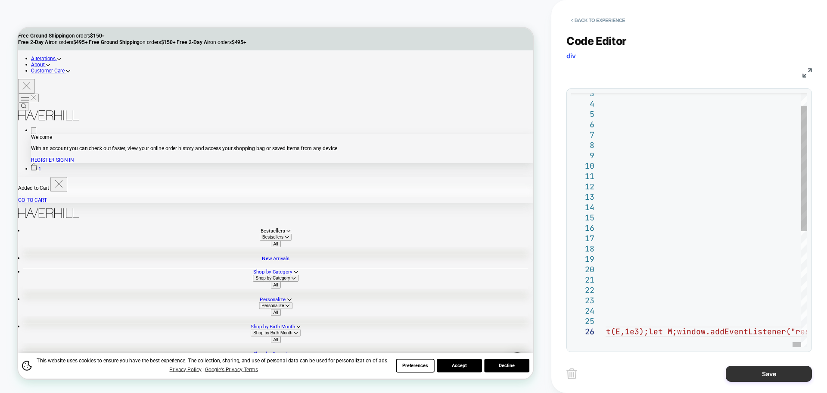
click at [785, 371] on button "Save" at bounding box center [769, 373] width 86 height 16
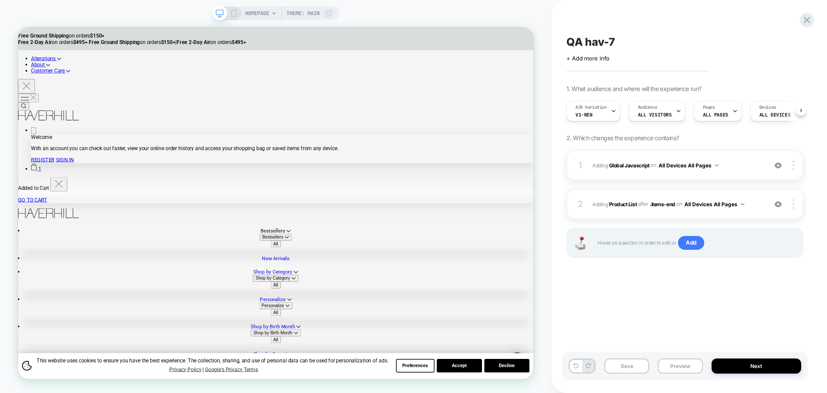
scroll to position [0, 0]
click at [645, 371] on button "Save" at bounding box center [627, 365] width 45 height 15
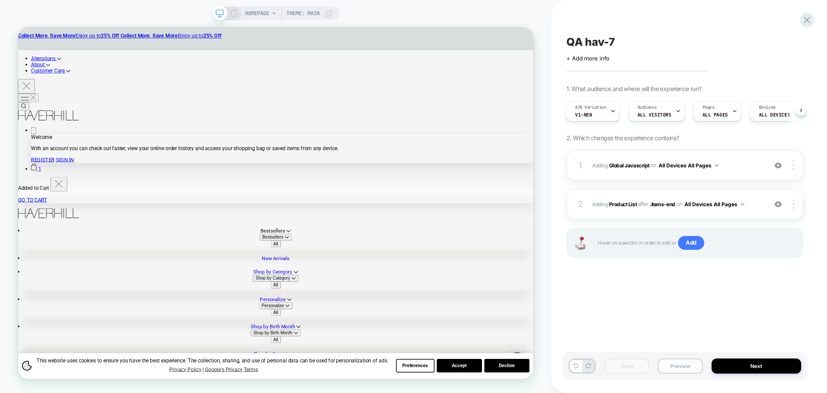
click at [683, 366] on button "Preview" at bounding box center [680, 365] width 45 height 15
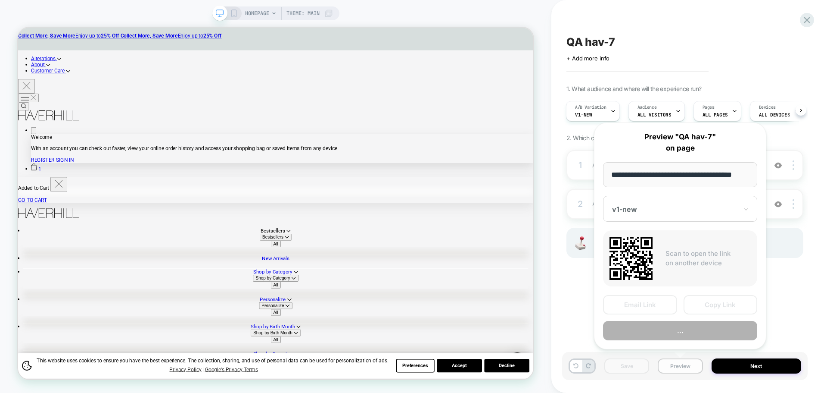
scroll to position [0, 5]
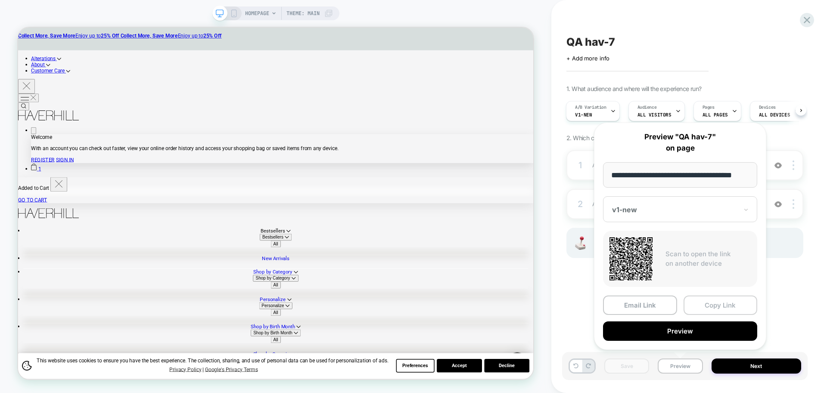
click at [714, 307] on button "Copy Link" at bounding box center [721, 304] width 74 height 19
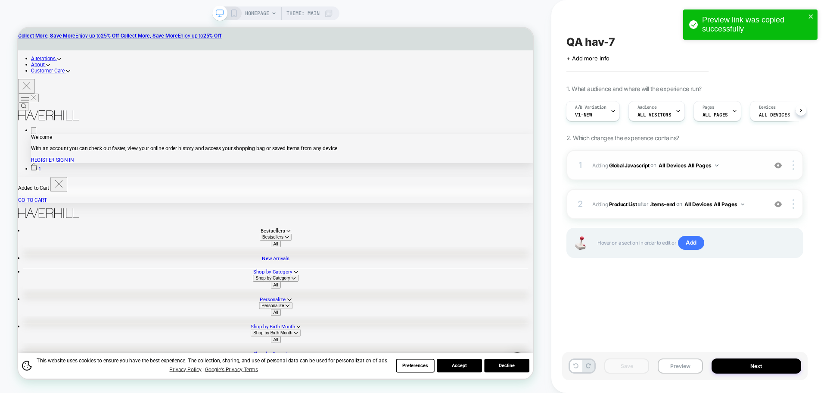
click at [606, 160] on span "Adding Global Javascript on All Devices All Pages" at bounding box center [678, 165] width 170 height 11
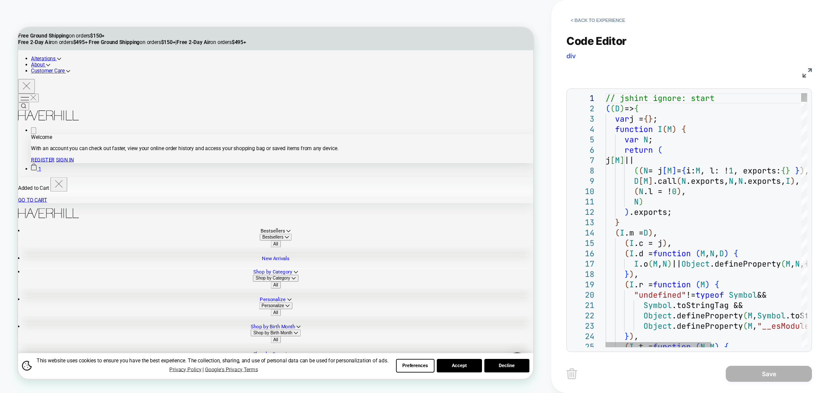
type textarea "**********"
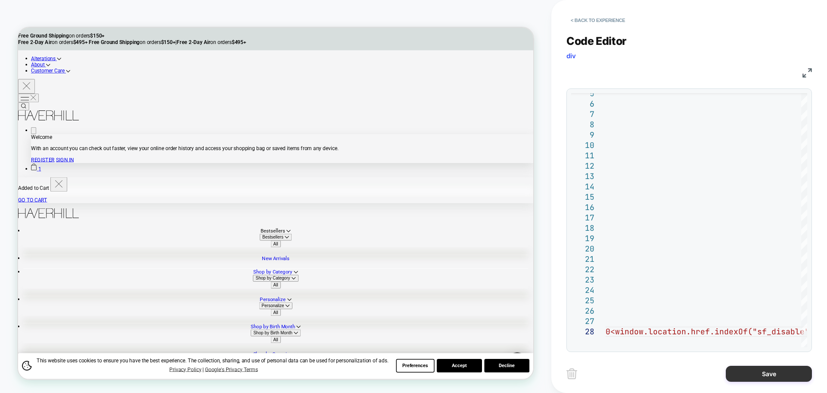
click at [749, 371] on button "Save" at bounding box center [769, 373] width 86 height 16
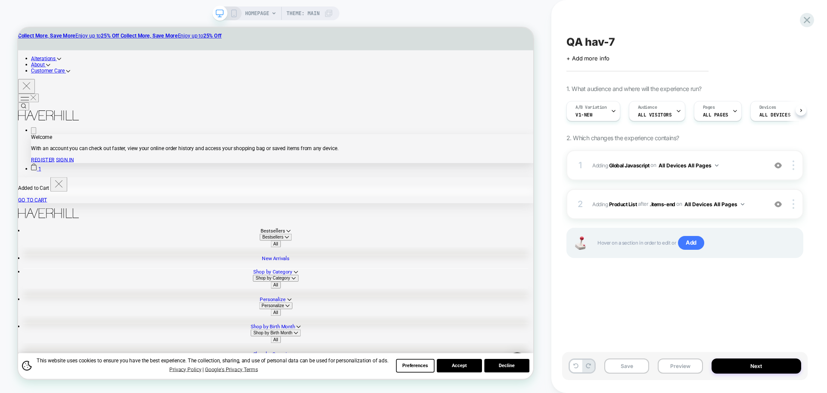
click at [629, 370] on button "Save" at bounding box center [627, 365] width 45 height 15
click at [683, 371] on button "Preview" at bounding box center [680, 365] width 45 height 15
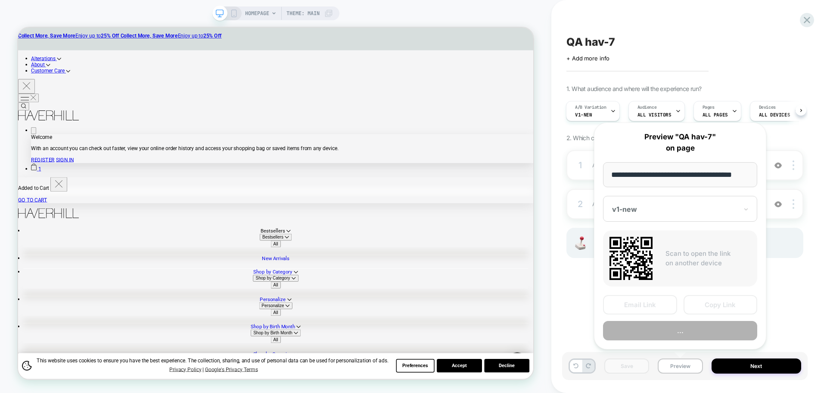
scroll to position [0, 5]
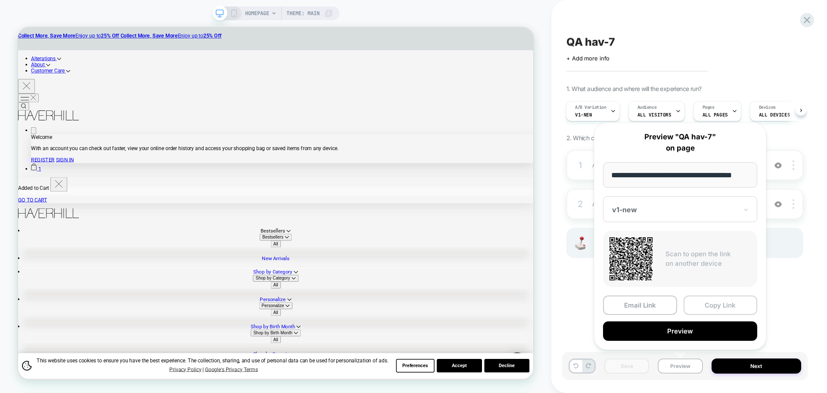
click at [700, 300] on button "Copy Link" at bounding box center [721, 304] width 74 height 19
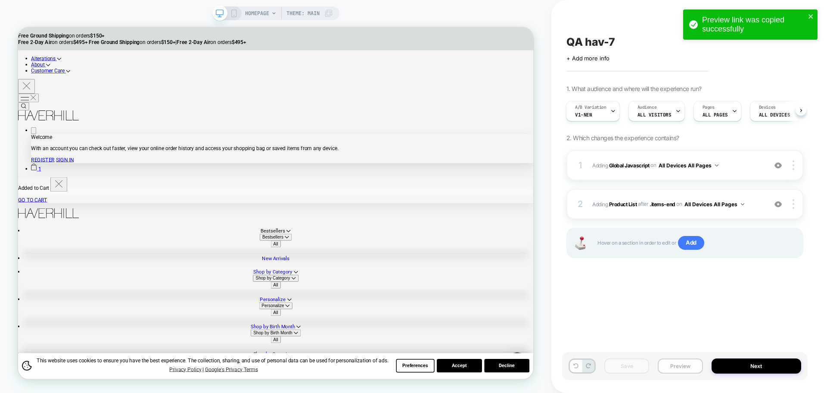
drag, startPoint x: 671, startPoint y: 358, endPoint x: 672, endPoint y: 363, distance: 5.3
click at [671, 359] on div "Save Preview Next" at bounding box center [685, 366] width 246 height 28
click at [672, 363] on button "Preview" at bounding box center [680, 365] width 45 height 15
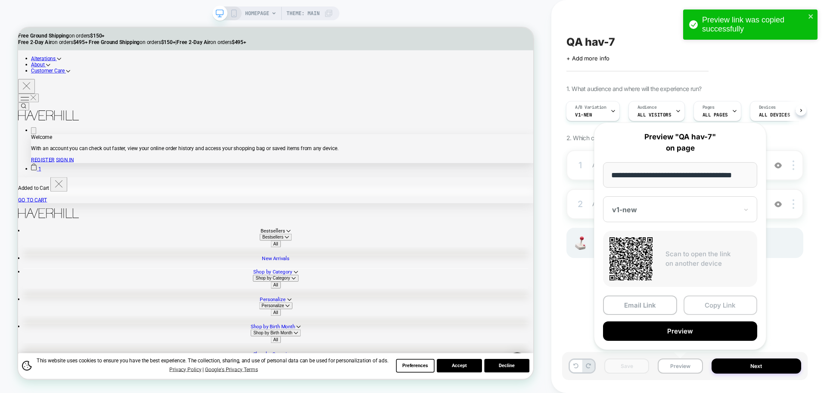
click at [702, 299] on button "Copy Link" at bounding box center [721, 304] width 74 height 19
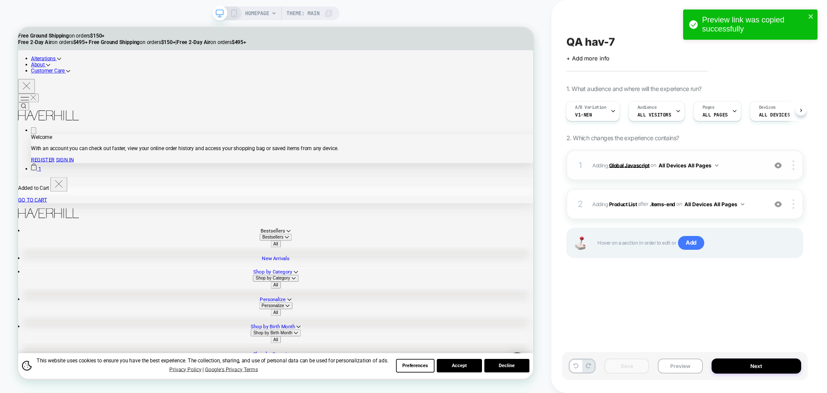
click at [626, 168] on b "Global Javascript" at bounding box center [629, 165] width 41 height 6
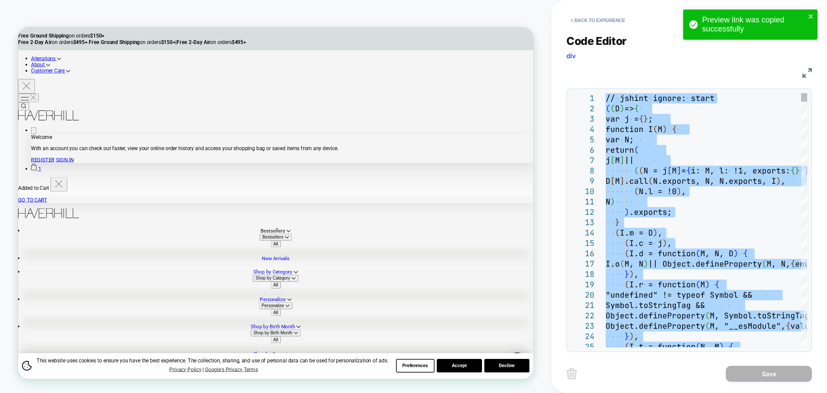
type textarea "**********"
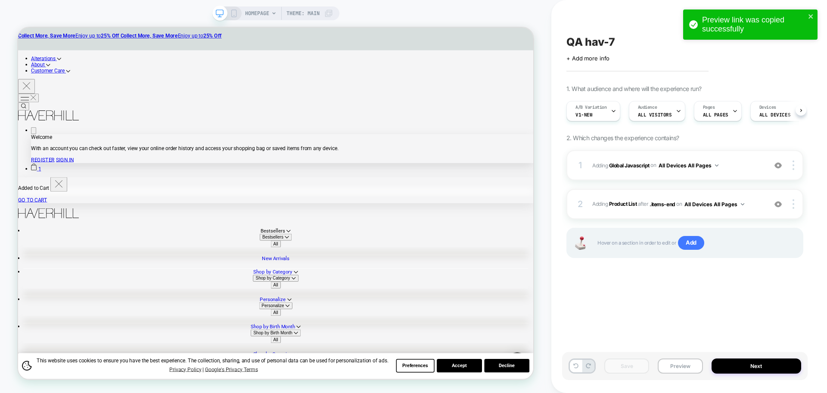
scroll to position [0, 0]
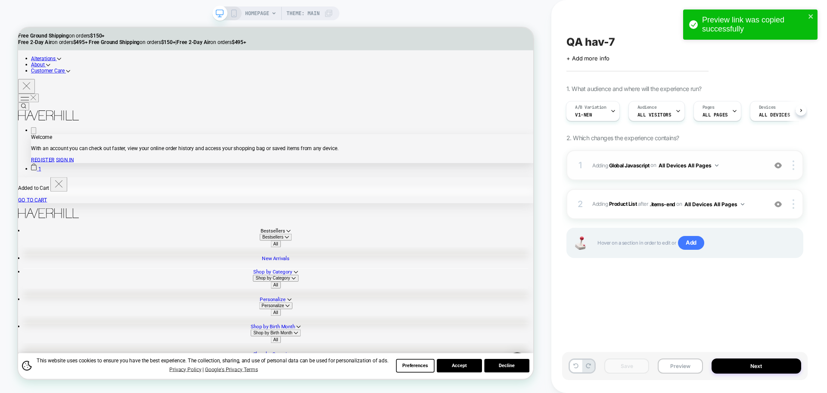
click at [646, 159] on div "1 Adding Global Javascript on All Devices All Pages Add Before Add After Target…" at bounding box center [685, 165] width 237 height 30
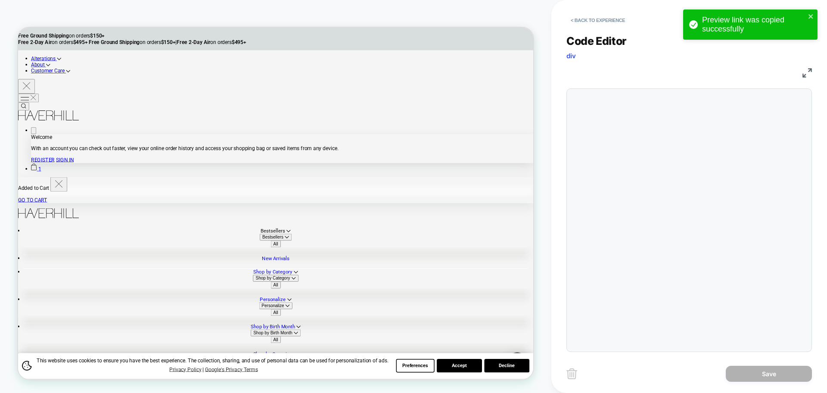
click at [606, 93] on div at bounding box center [606, 93] width 0 height 0
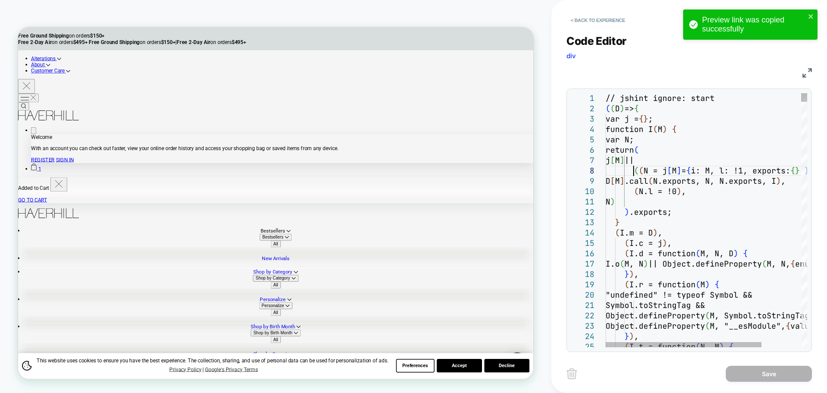
scroll to position [0, 0]
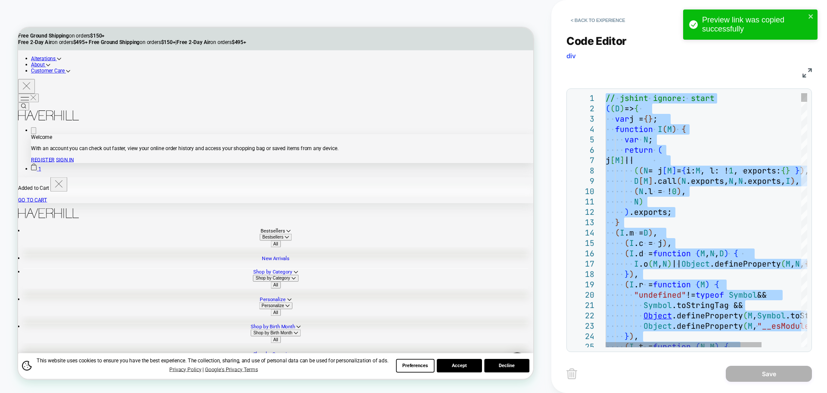
type textarea "**********"
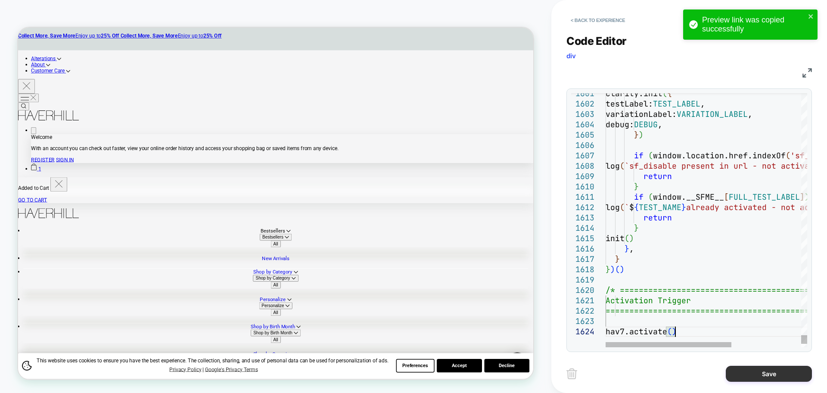
click at [766, 378] on button "Save" at bounding box center [769, 373] width 86 height 16
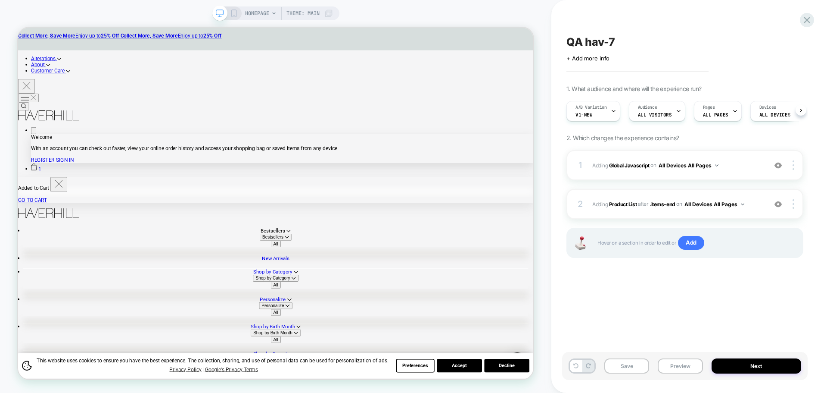
scroll to position [0, 0]
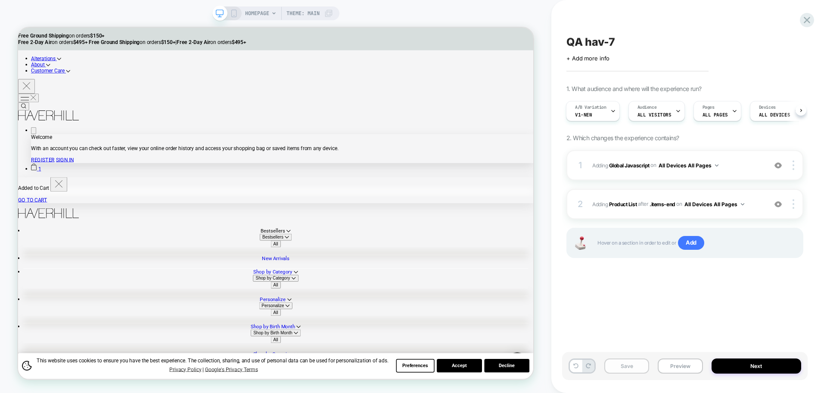
click at [609, 366] on button "Save" at bounding box center [627, 365] width 45 height 15
click at [662, 366] on button "Preview" at bounding box center [680, 365] width 45 height 15
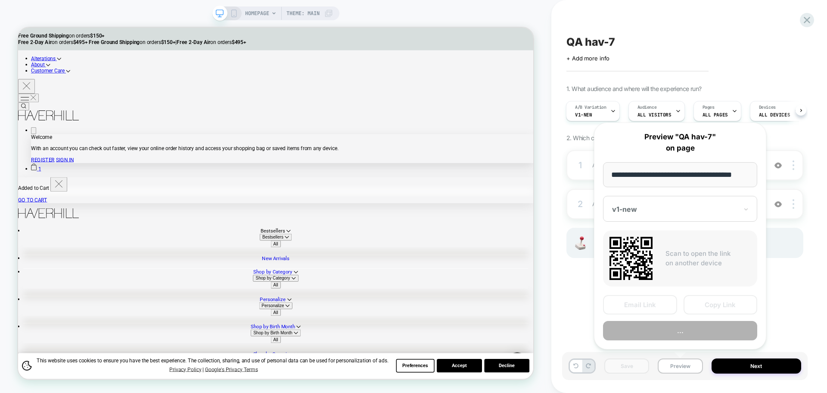
scroll to position [0, 5]
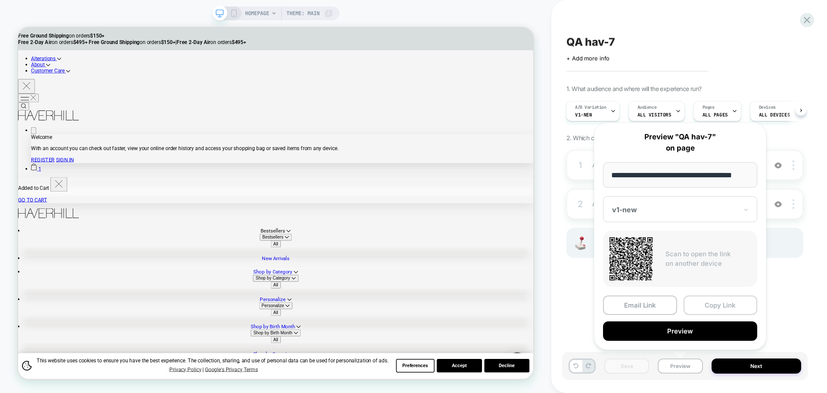
click at [703, 299] on button "Copy Link" at bounding box center [721, 304] width 74 height 19
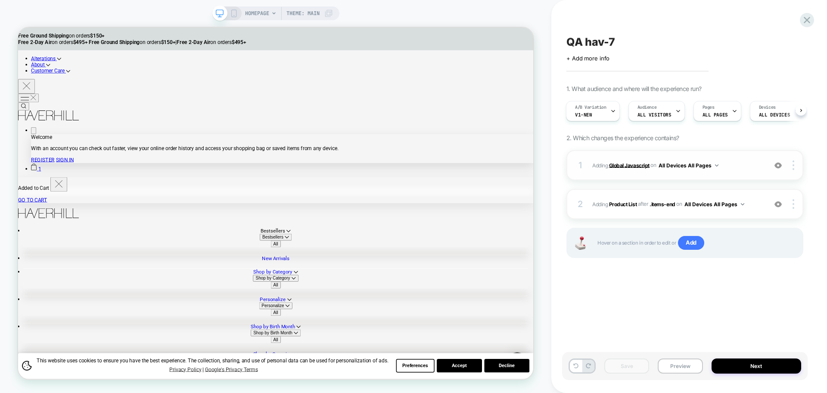
click at [639, 163] on b "Global Javascript" at bounding box center [629, 165] width 41 height 6
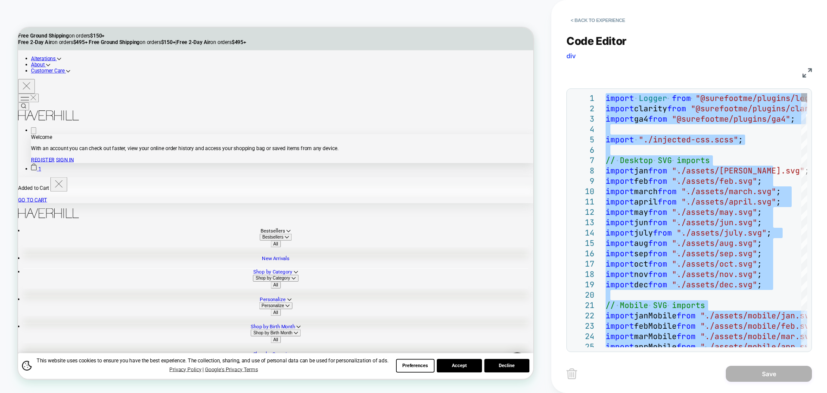
type textarea "**********"
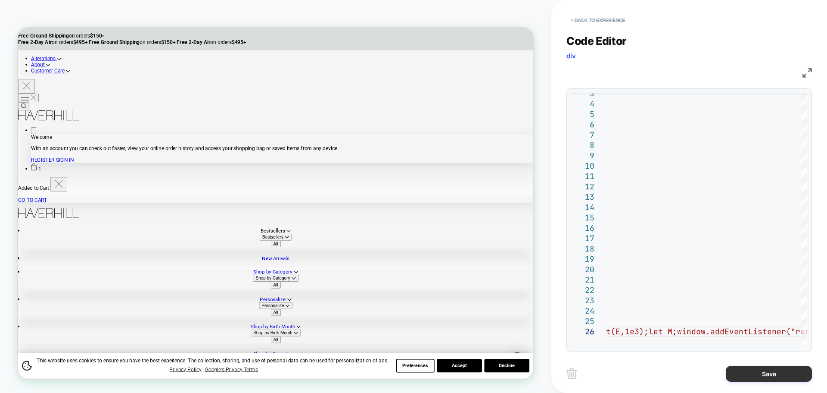
click at [769, 367] on button "Save" at bounding box center [769, 373] width 86 height 16
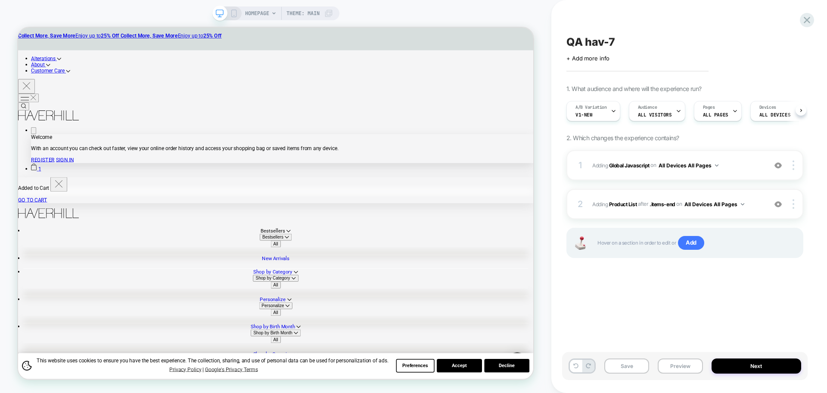
scroll to position [0, 0]
click at [635, 364] on button "Save" at bounding box center [627, 365] width 45 height 15
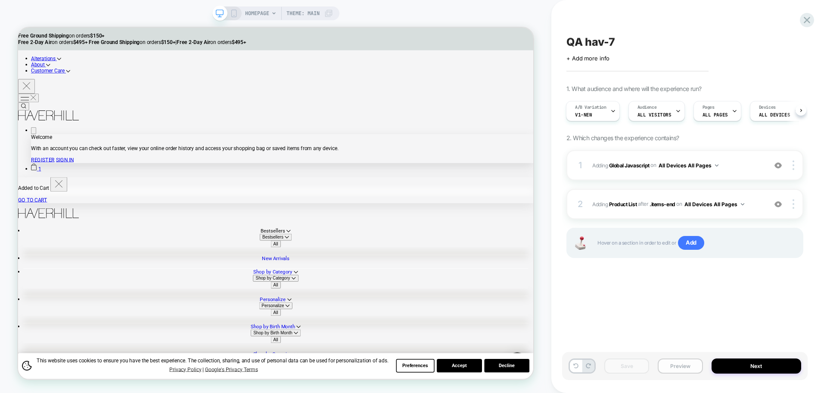
click at [671, 361] on button "Preview" at bounding box center [680, 365] width 45 height 15
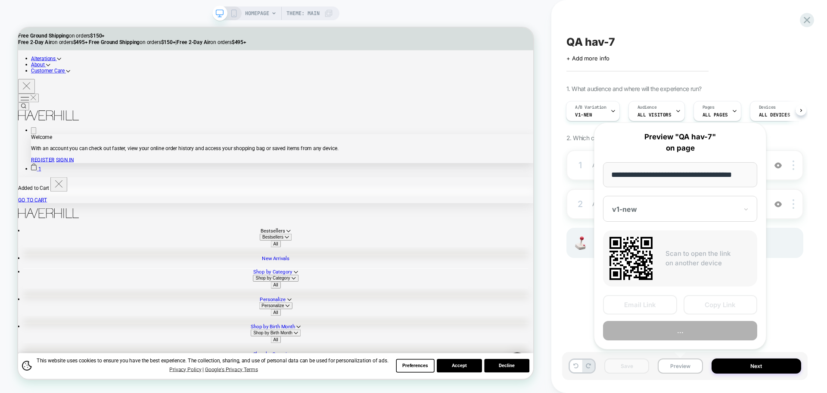
scroll to position [0, 5]
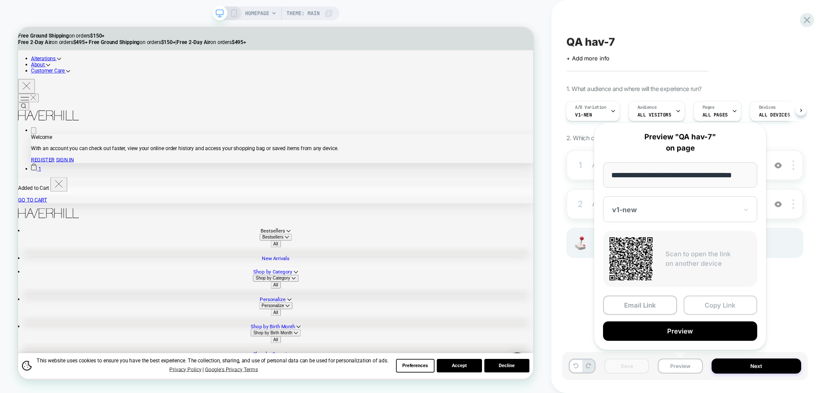
click at [716, 310] on button "Copy Link" at bounding box center [721, 304] width 74 height 19
